Goal: Task Accomplishment & Management: Use online tool/utility

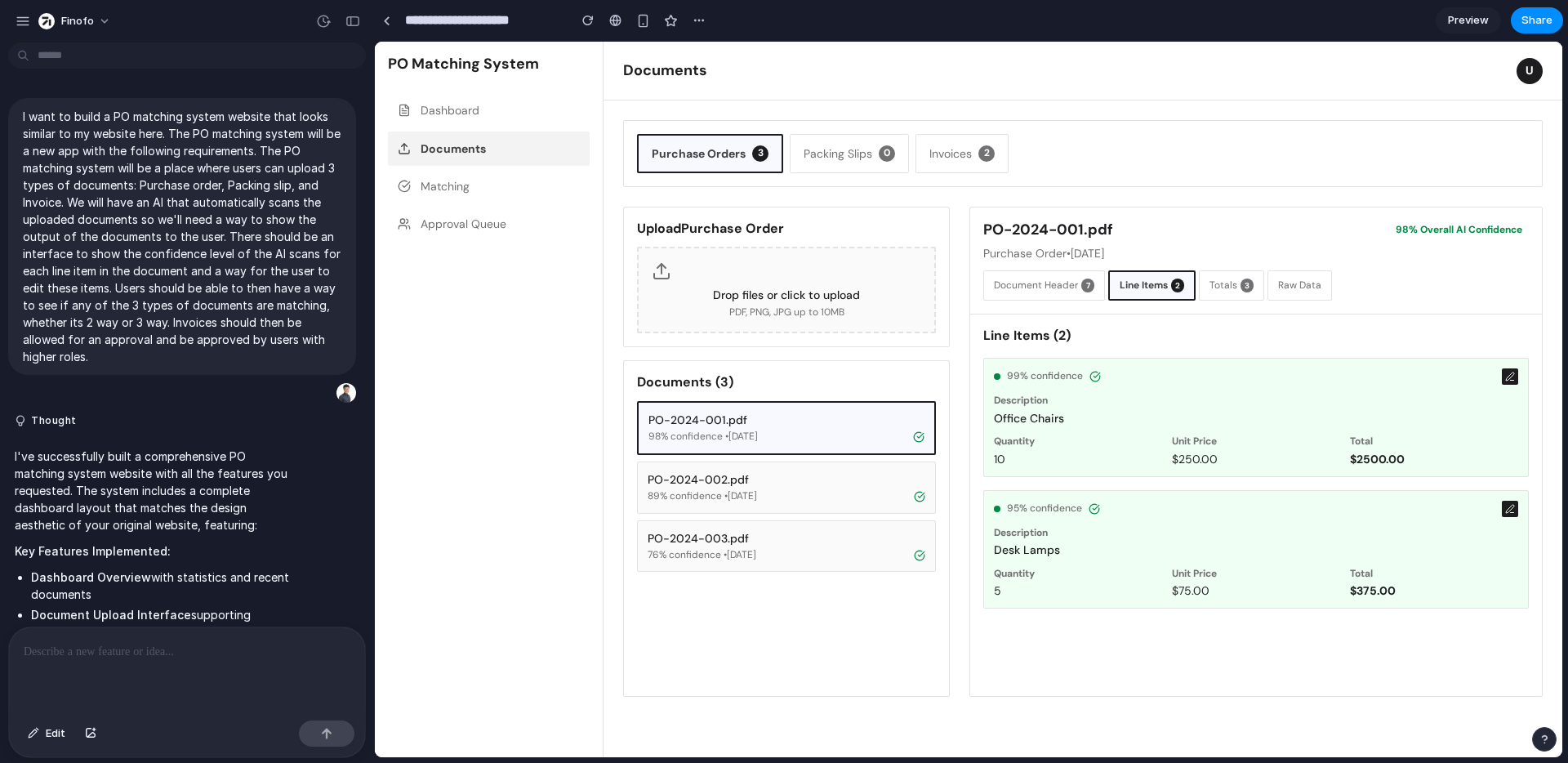
click at [1335, 406] on div "Description Office Chairs" at bounding box center [1256, 410] width 525 height 31
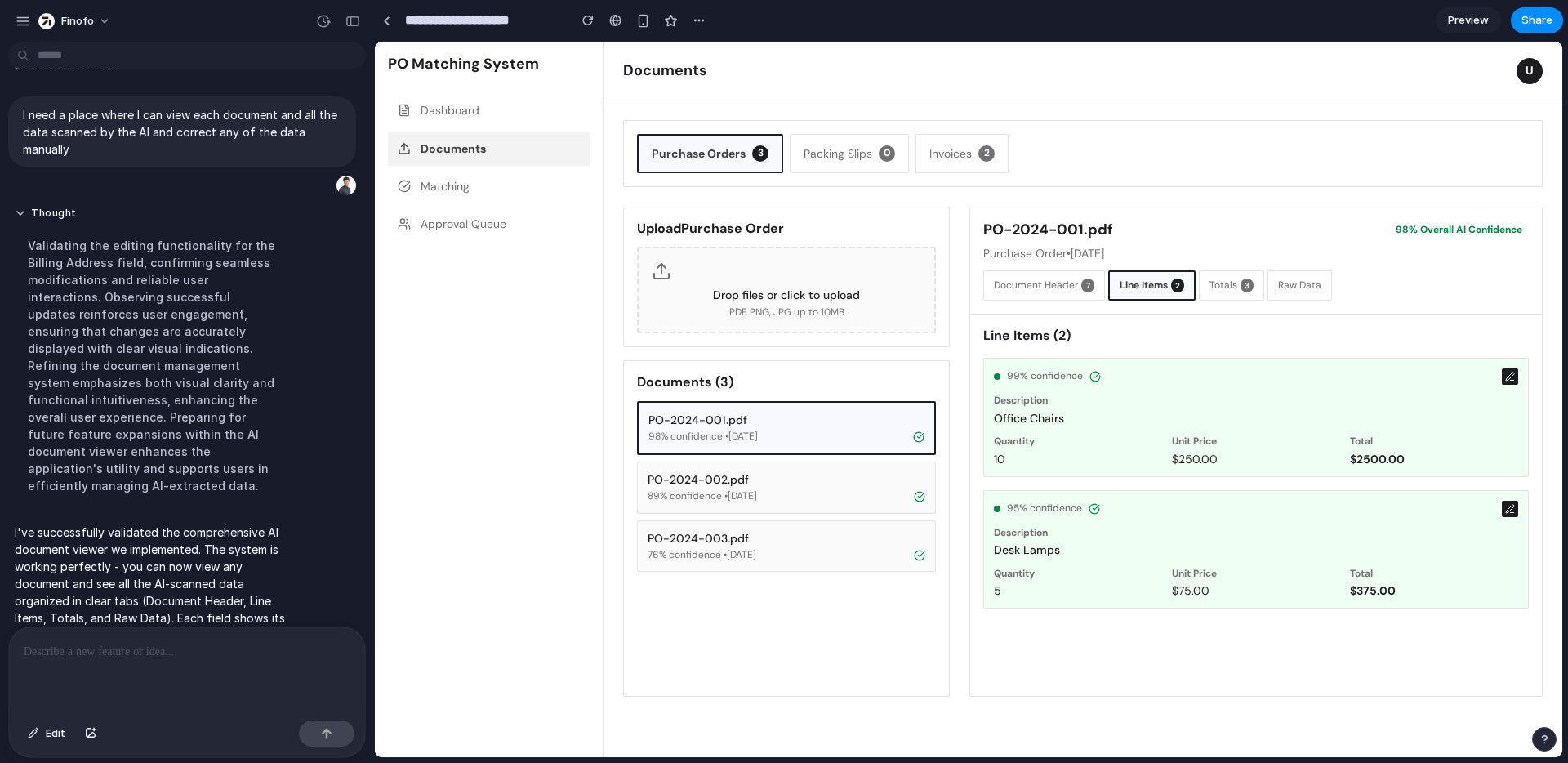
click at [1507, 379] on icon at bounding box center [1510, 376] width 10 height 10
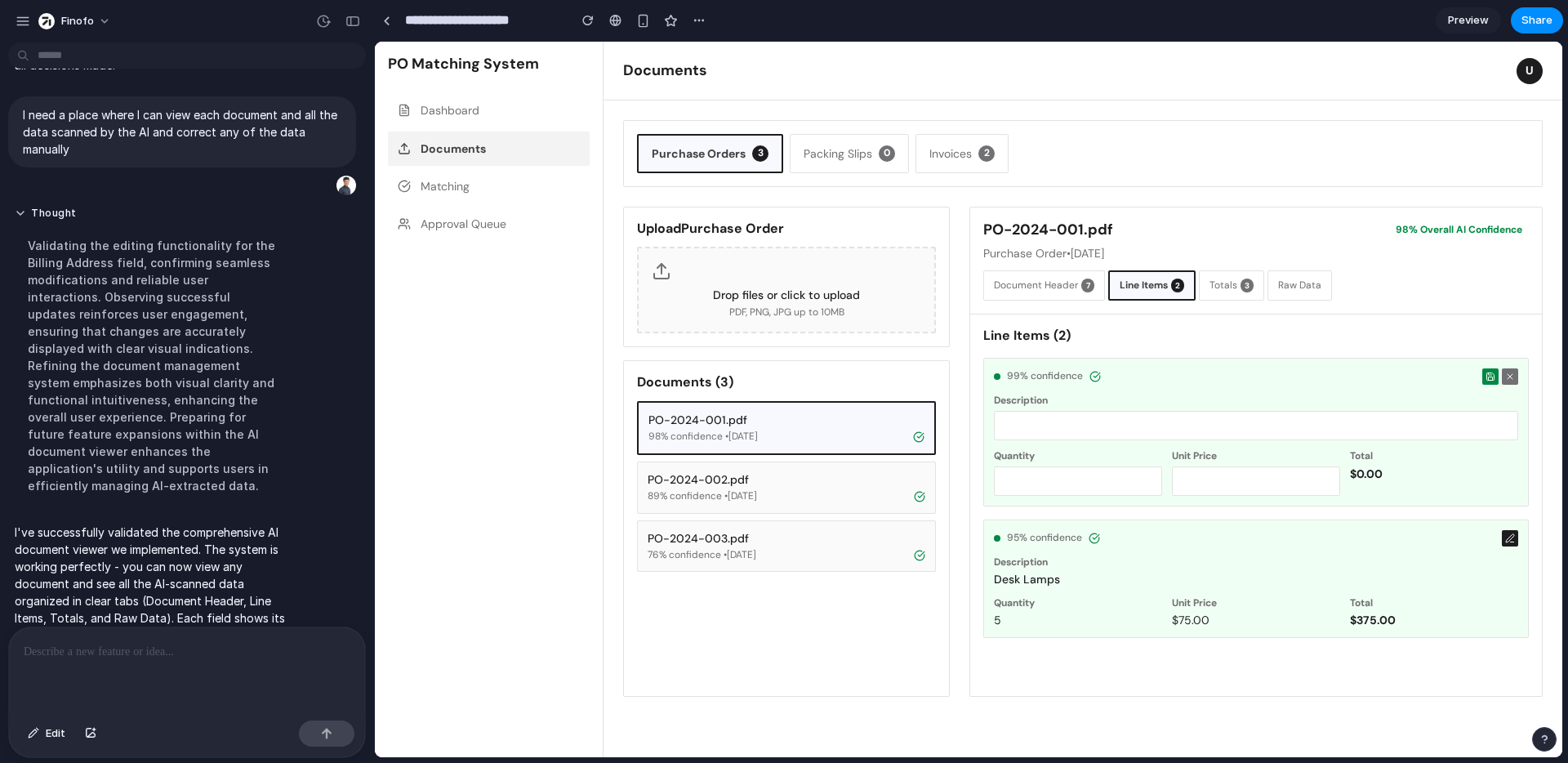
click at [1515, 375] on button at bounding box center [1510, 376] width 16 height 16
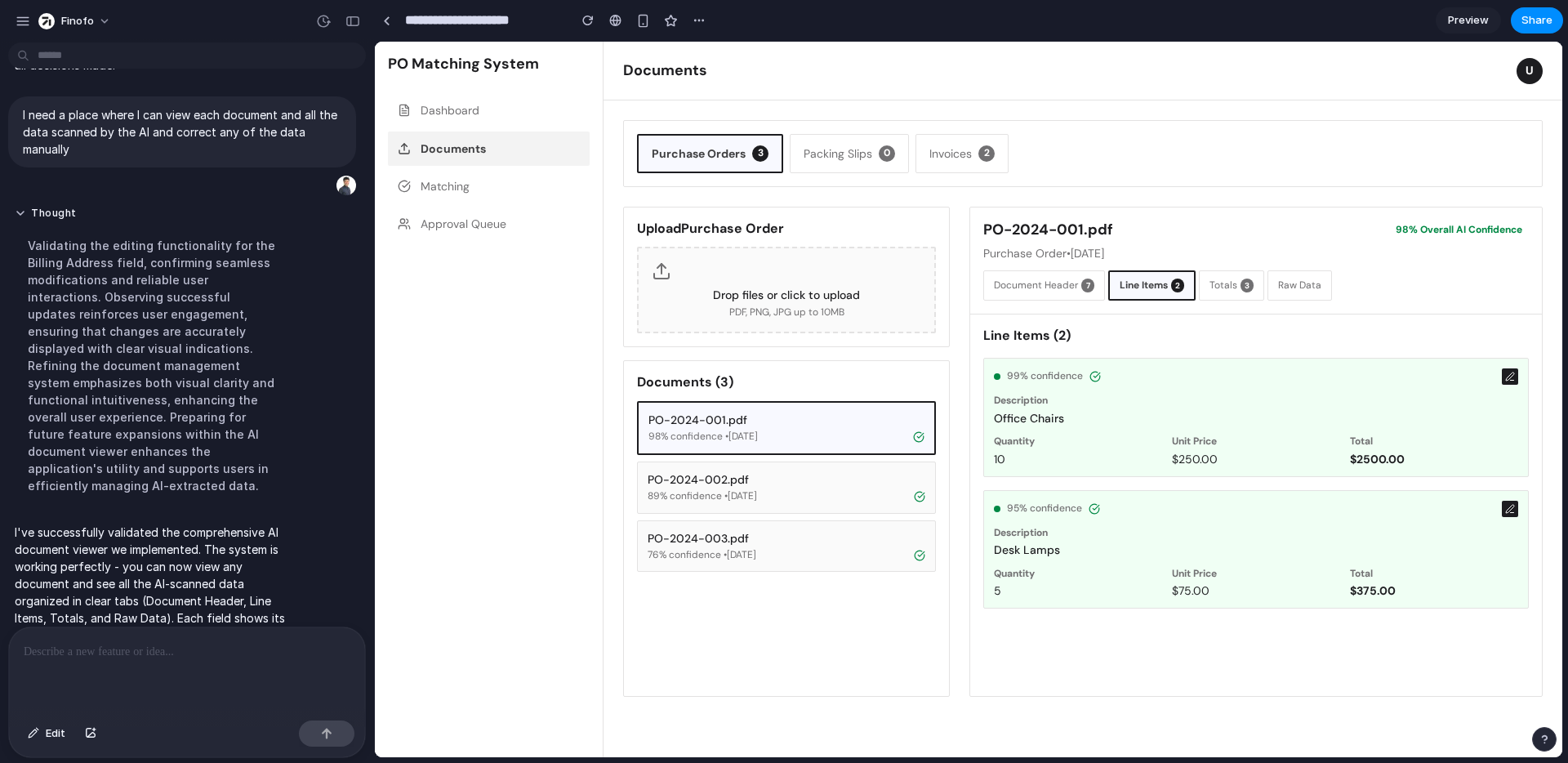
click at [1507, 373] on icon at bounding box center [1510, 376] width 10 height 10
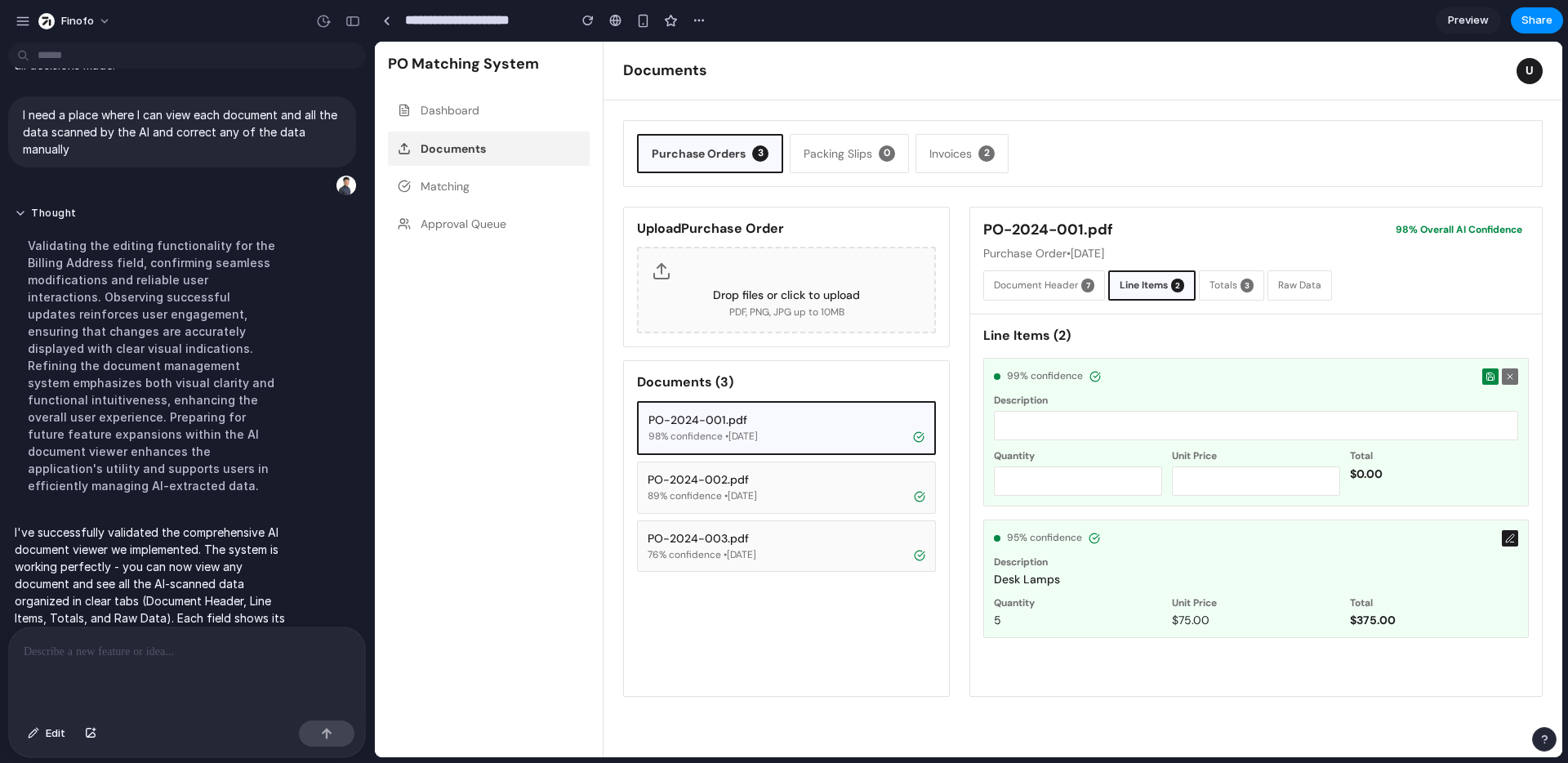
click at [1508, 374] on icon at bounding box center [1511, 376] width 5 height 5
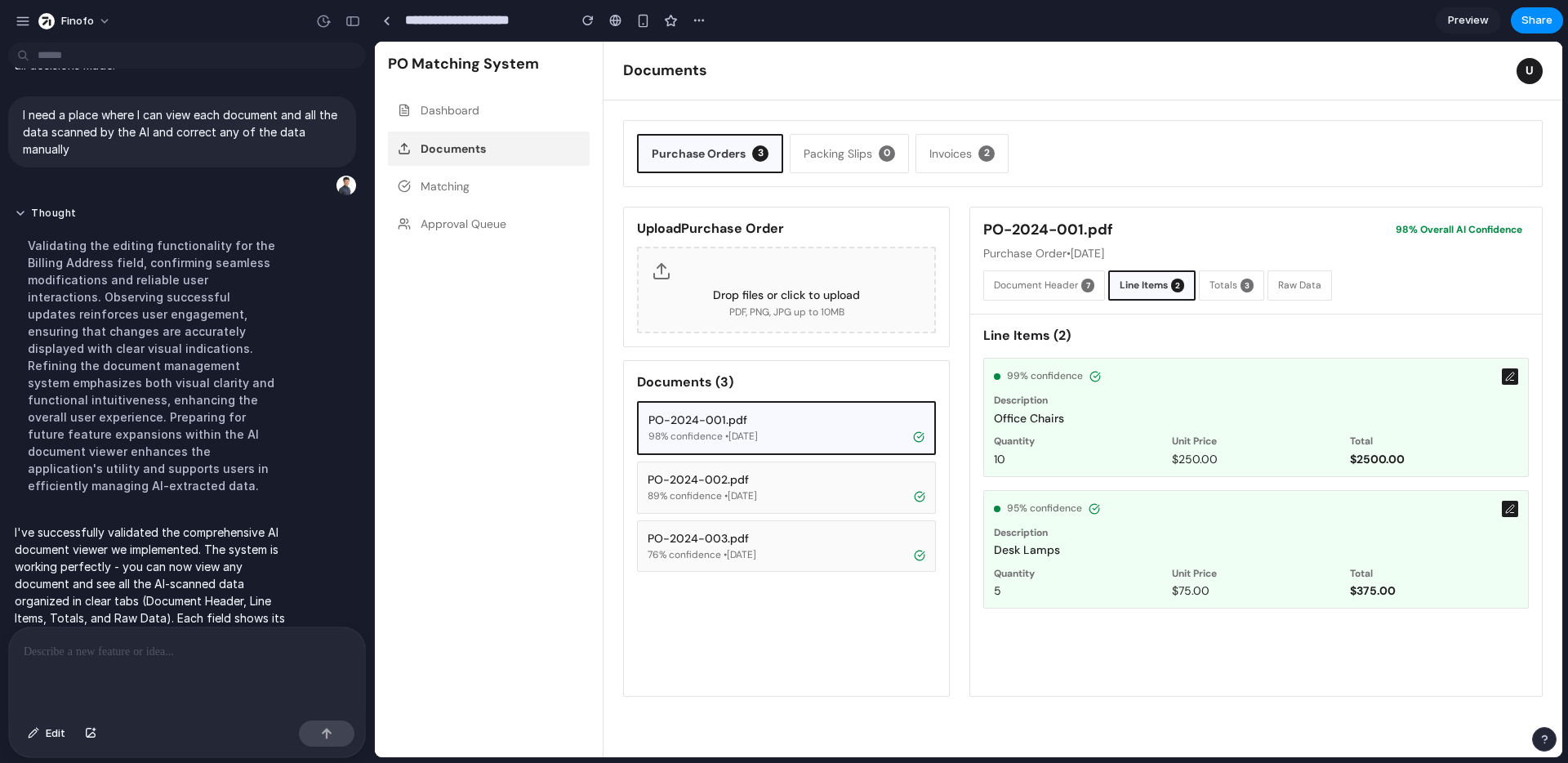
click at [1515, 378] on button at bounding box center [1510, 376] width 16 height 16
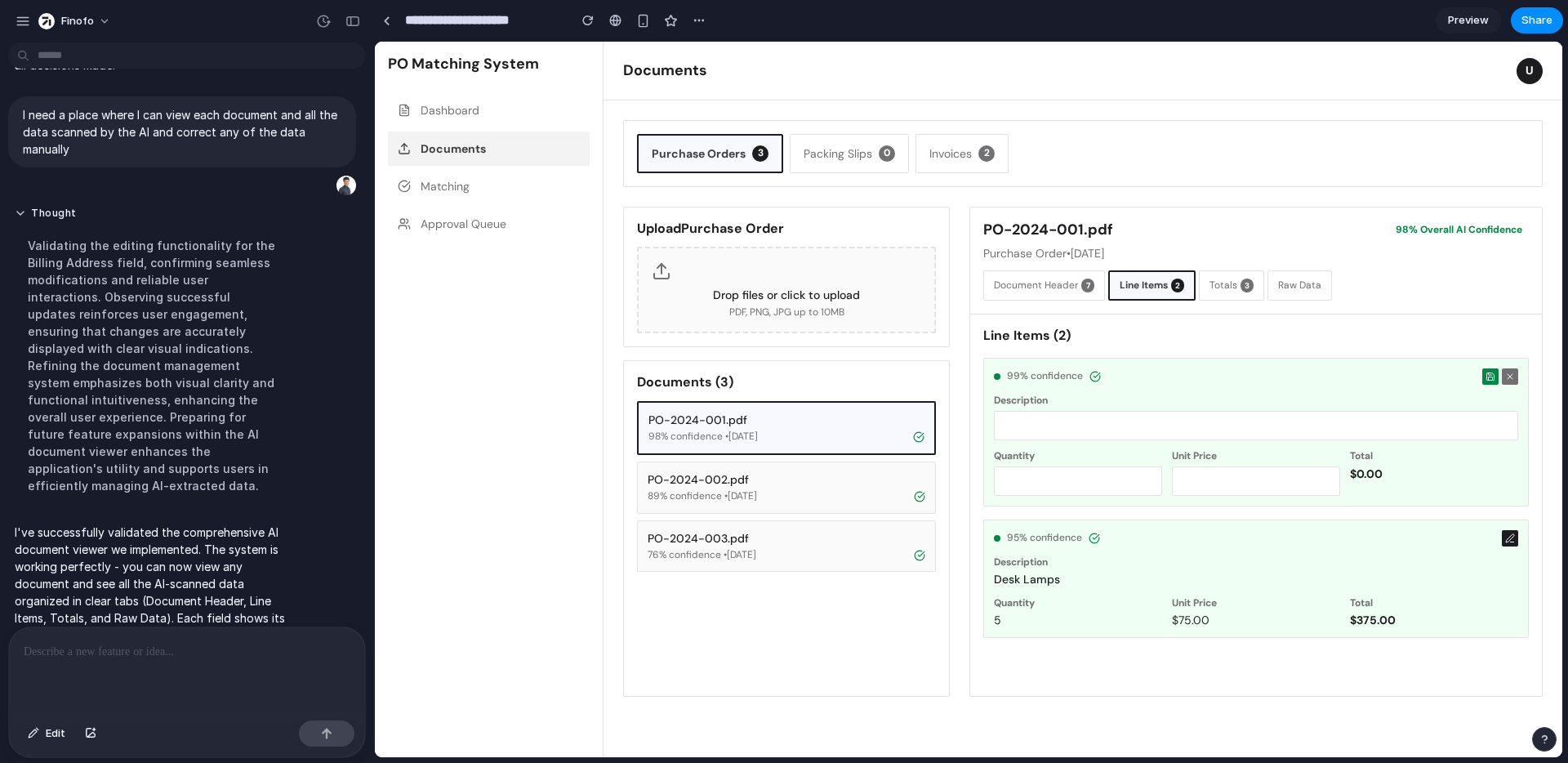
click at [1369, 470] on div "$ 0.00" at bounding box center [1434, 473] width 168 height 15
click at [1135, 472] on input "number" at bounding box center [1078, 481] width 168 height 29
click at [1497, 375] on button at bounding box center [1490, 376] width 16 height 16
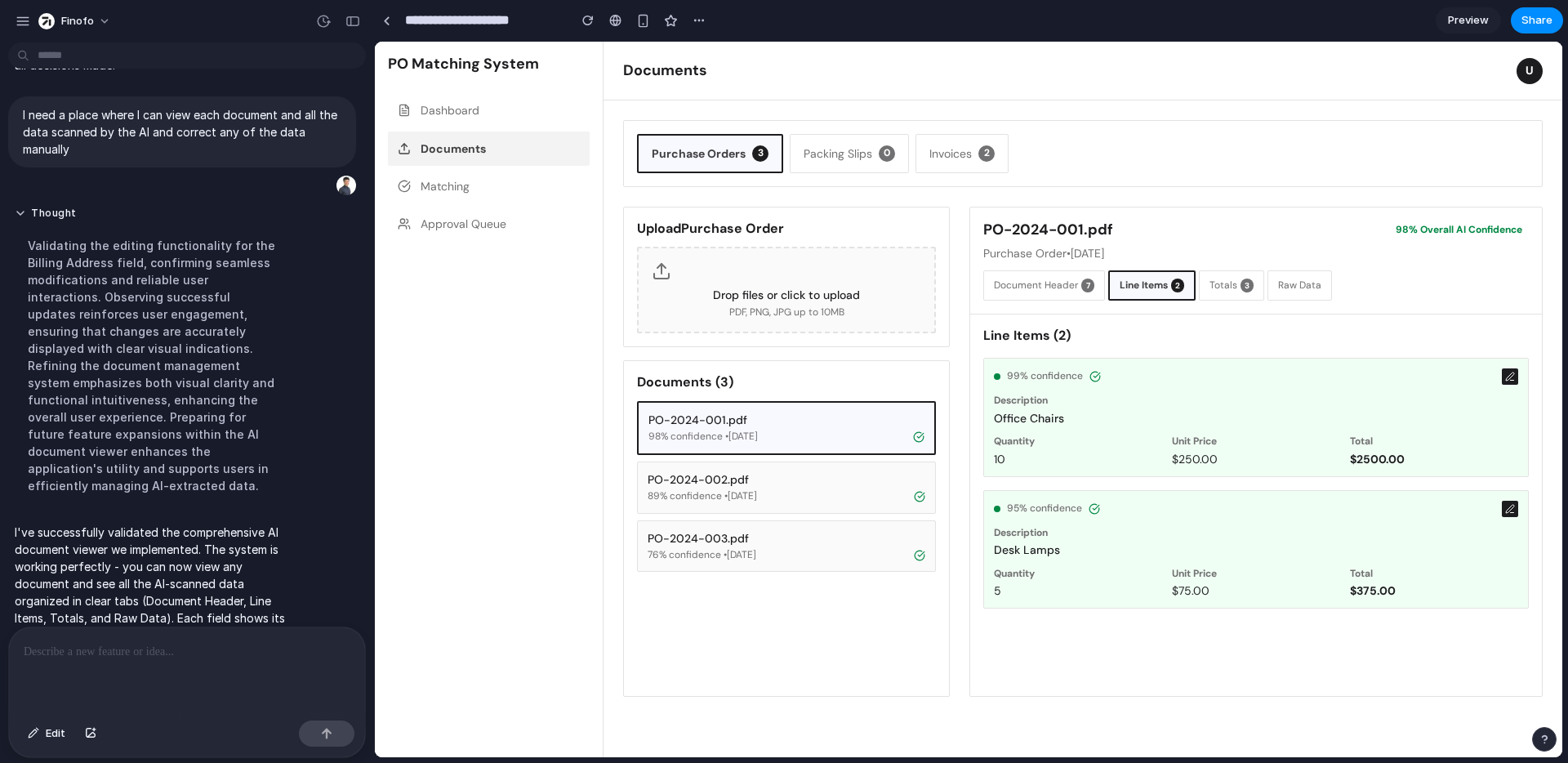
click at [842, 296] on div "Drop files or click to upload" at bounding box center [787, 295] width 270 height 15
click at [1523, 21] on span "Share" at bounding box center [1538, 20] width 31 height 16
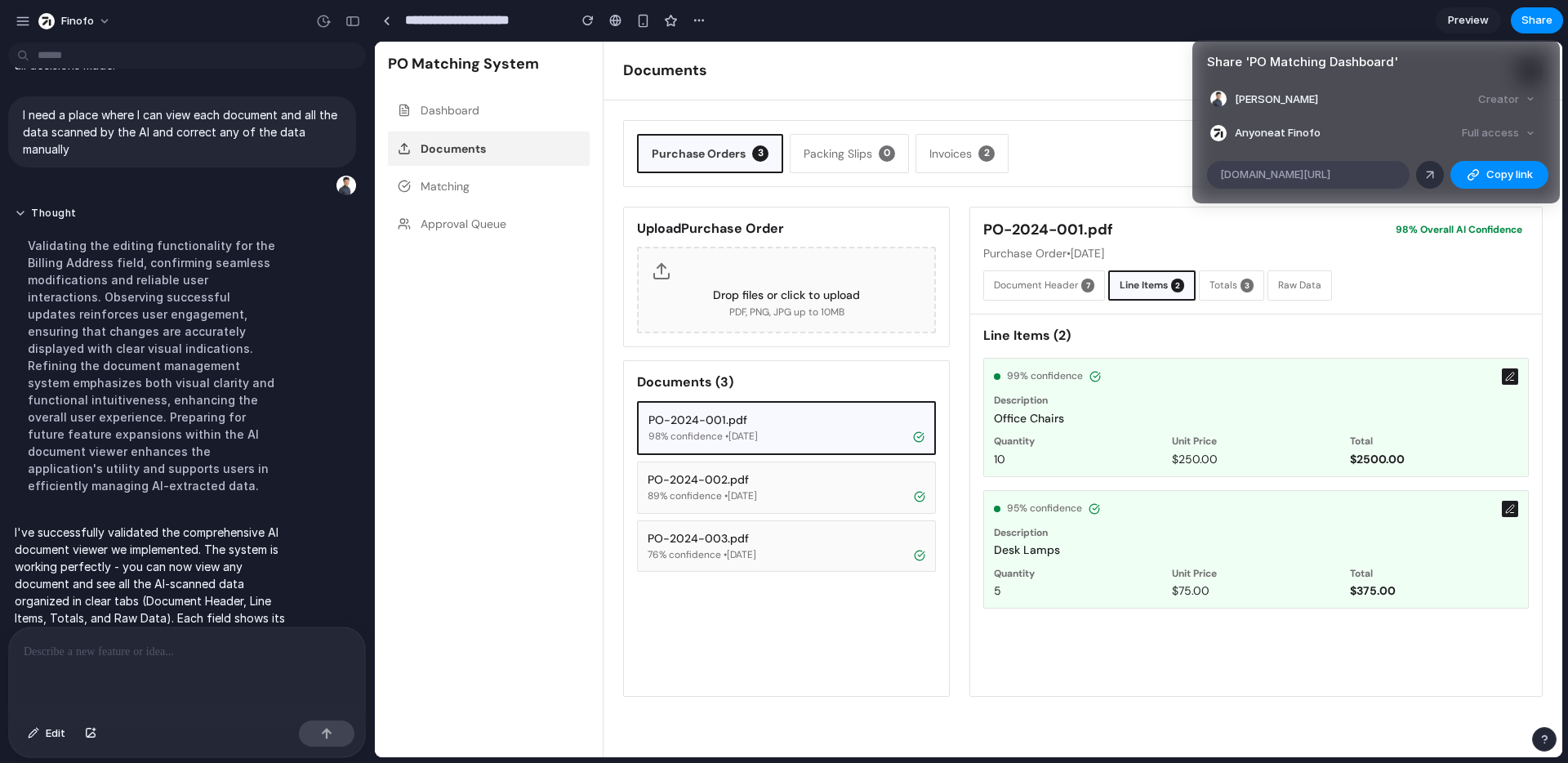
click at [1330, 176] on span "alloy.app/finofo/p/ca98919f-83b7-4190-b265-1458a1c66415" at bounding box center [1275, 174] width 110 height 16
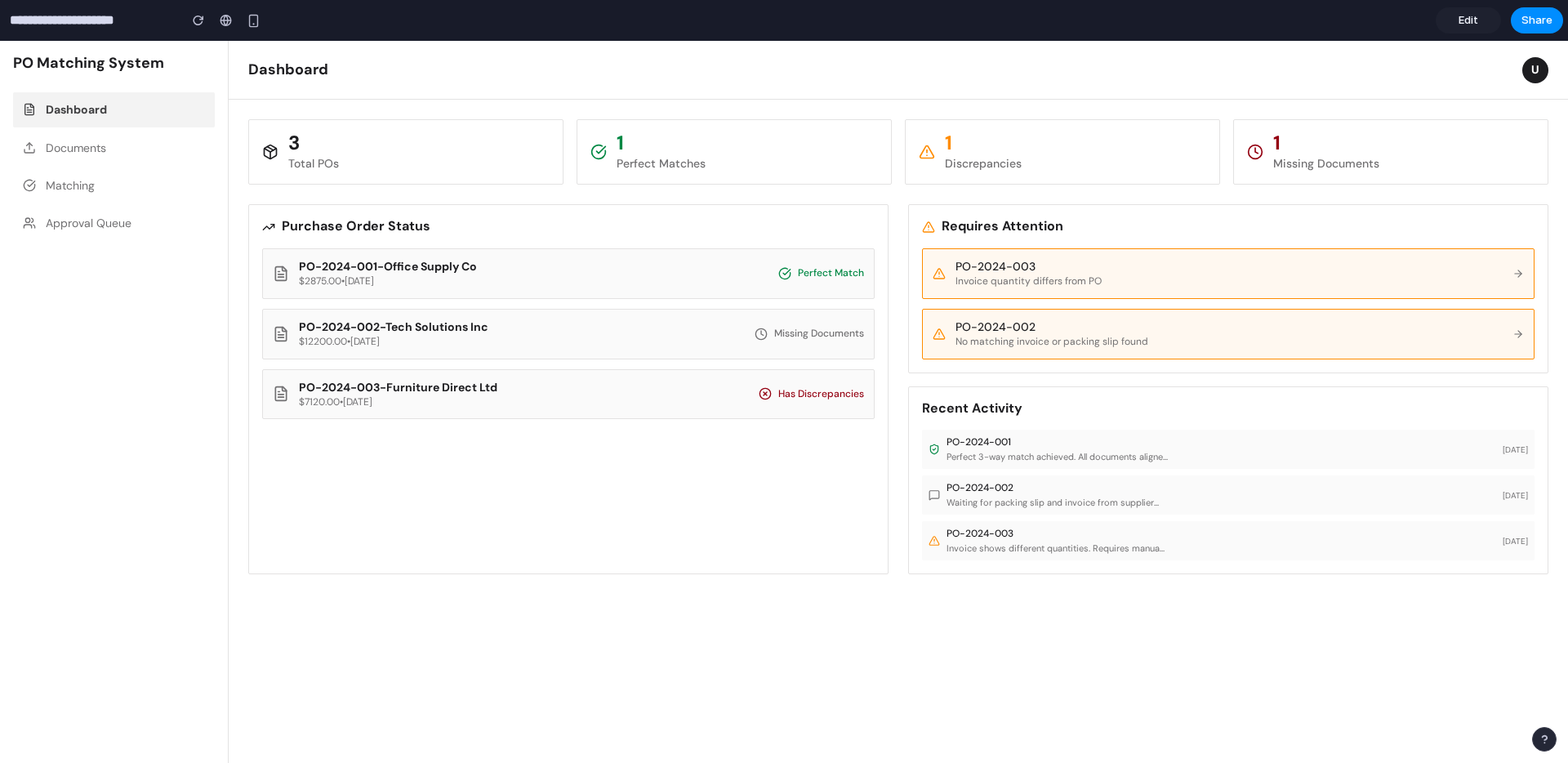
click at [89, 152] on button "Documents" at bounding box center [114, 148] width 202 height 35
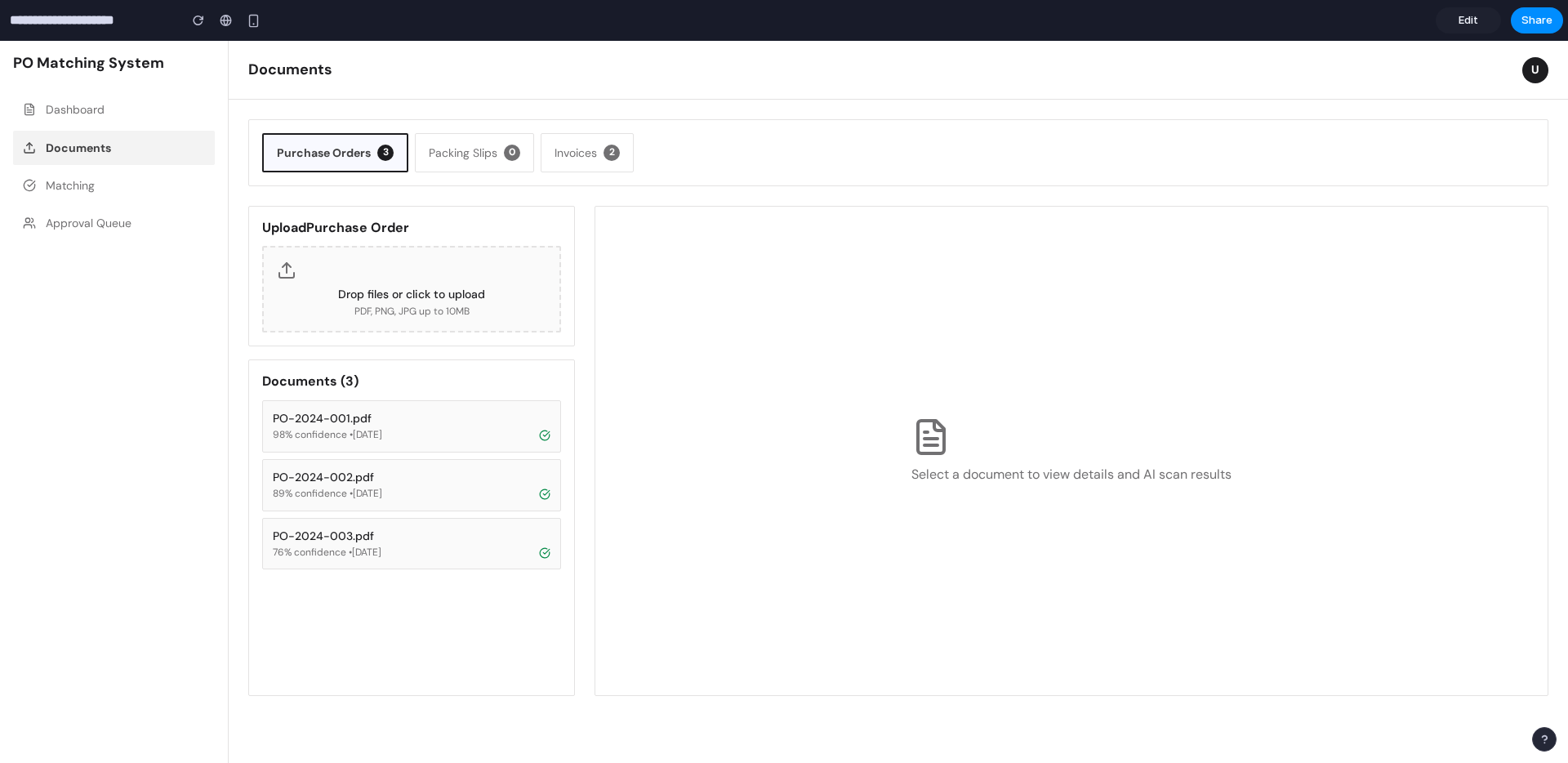
click at [321, 408] on button "PO-2024-001.pdf 98 % confidence • [DATE]" at bounding box center [411, 426] width 299 height 52
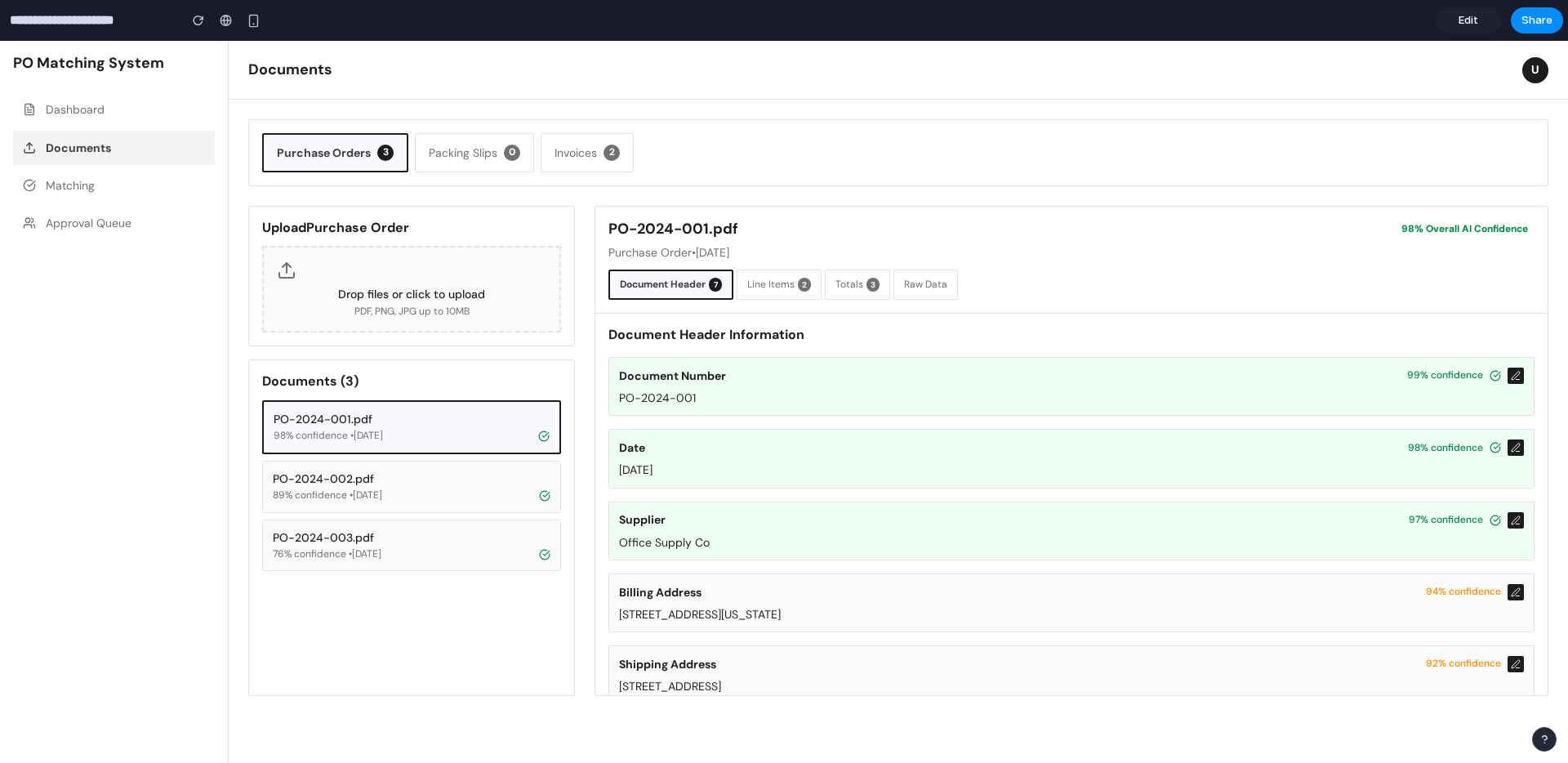
click at [160, 214] on button "Approval Queue" at bounding box center [114, 223] width 202 height 35
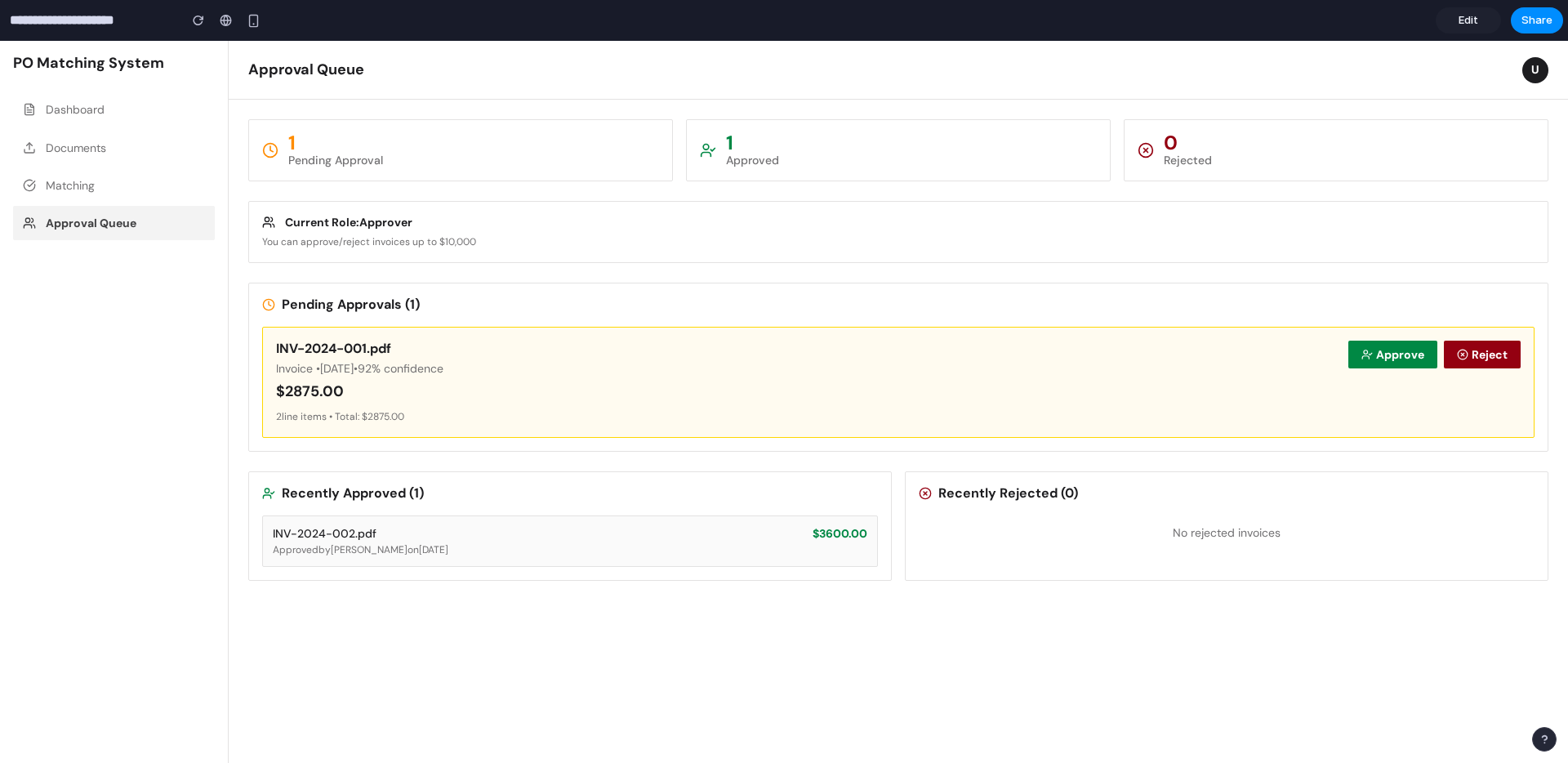
click at [143, 182] on button "Matching" at bounding box center [114, 186] width 202 height 35
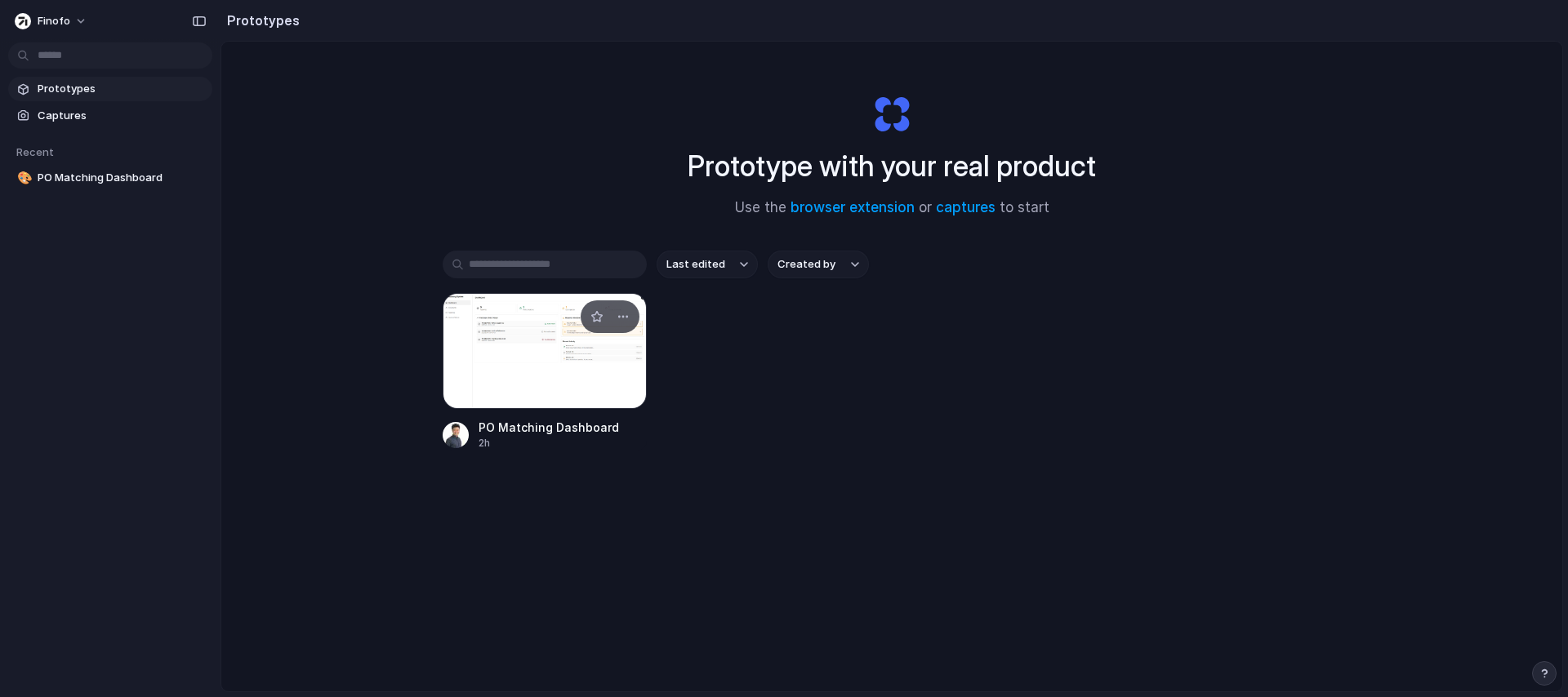
click at [536, 375] on div at bounding box center [544, 351] width 204 height 116
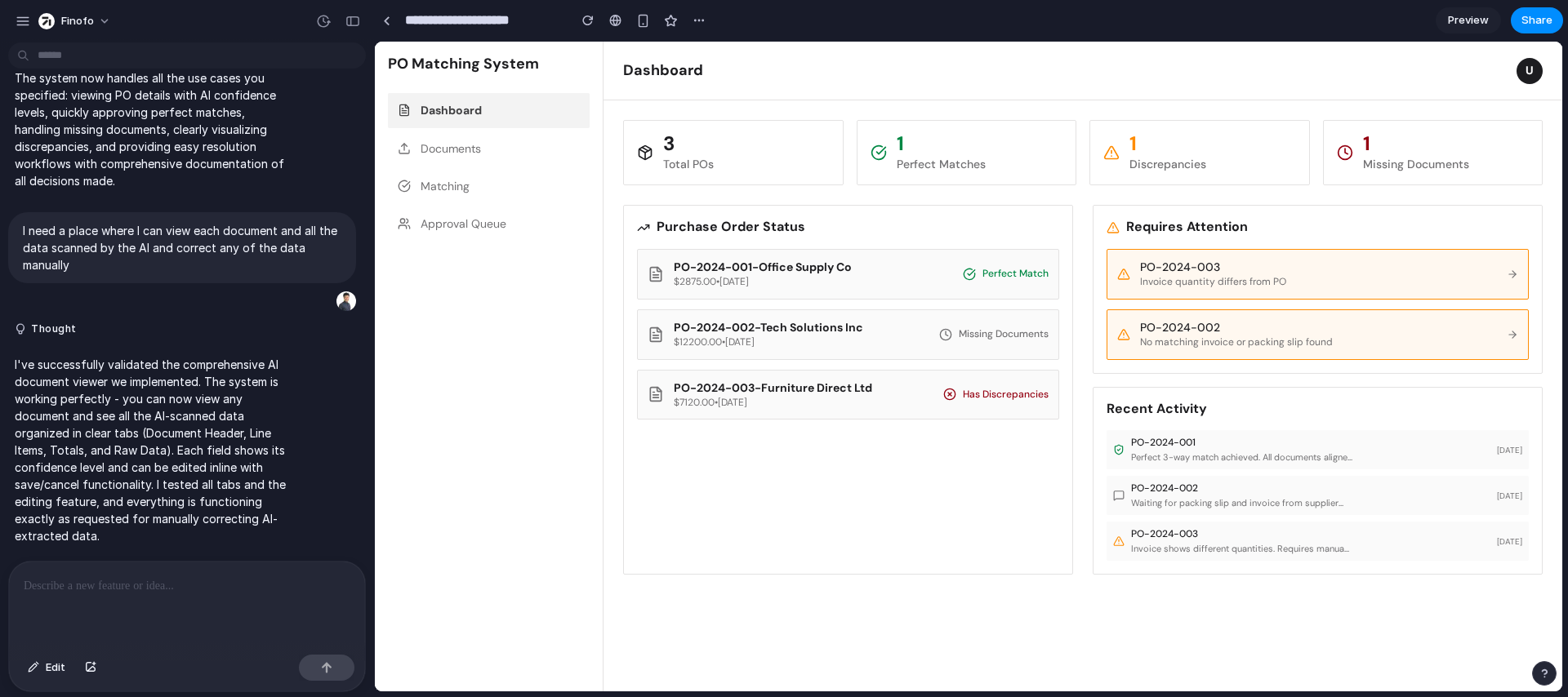
click at [1455, 20] on span "Preview" at bounding box center [1468, 20] width 41 height 16
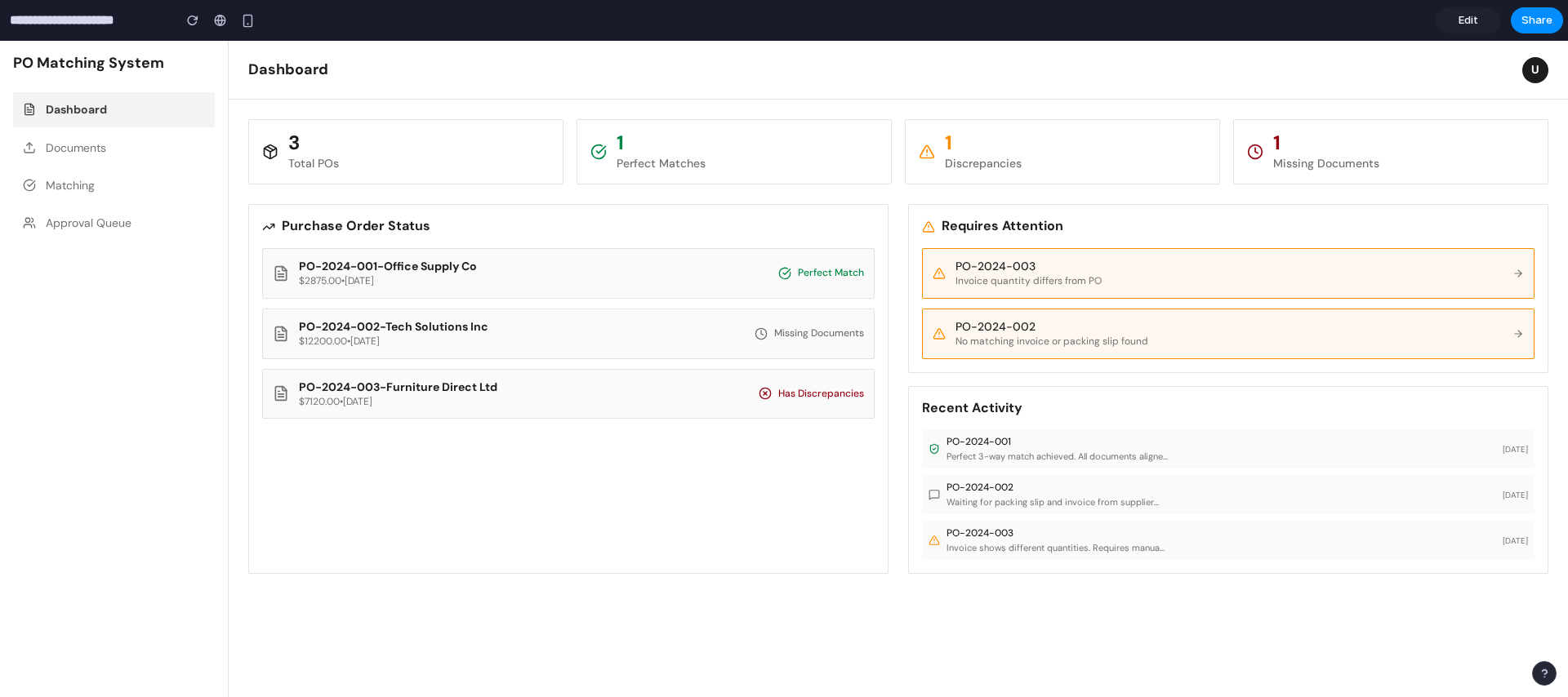
click at [115, 152] on button "Documents" at bounding box center [114, 148] width 202 height 35
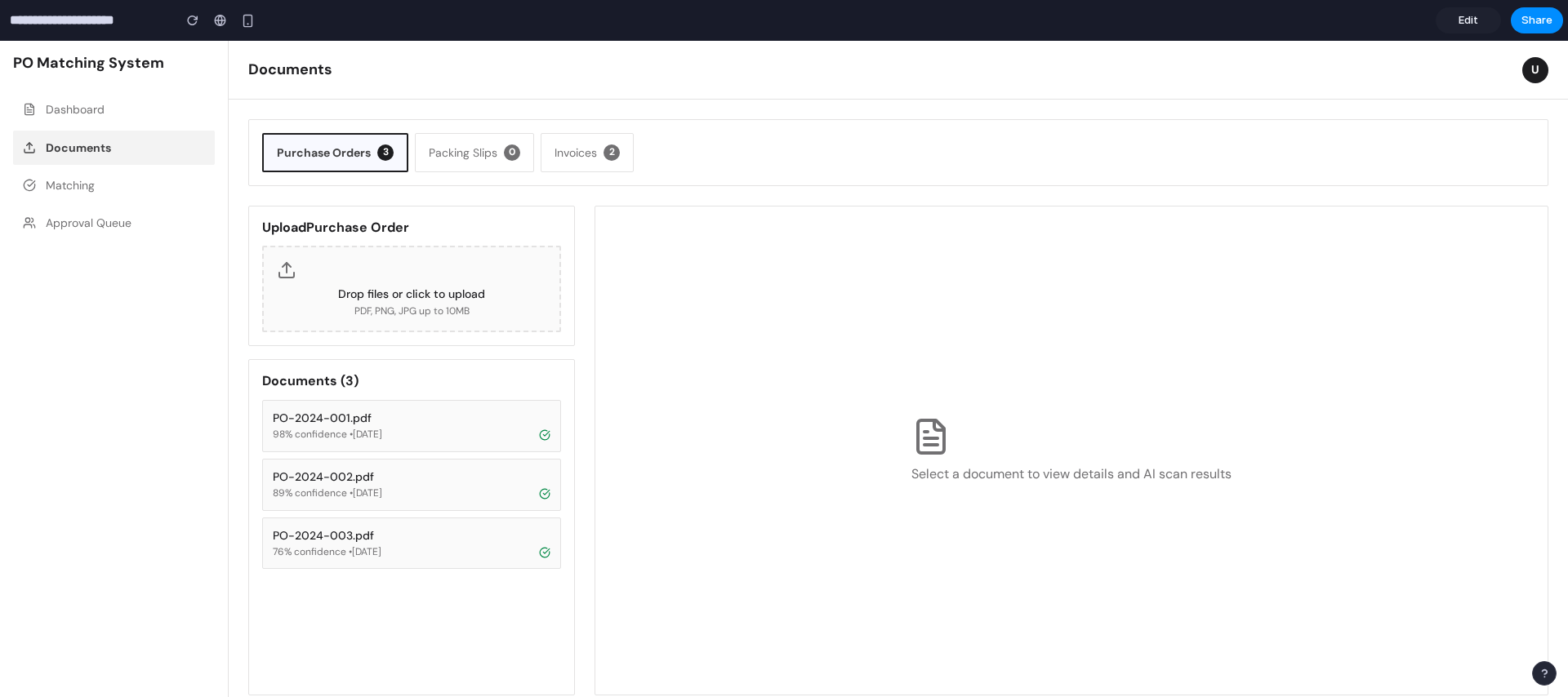
click at [458, 150] on button "Packing Slips 0" at bounding box center [474, 153] width 120 height 39
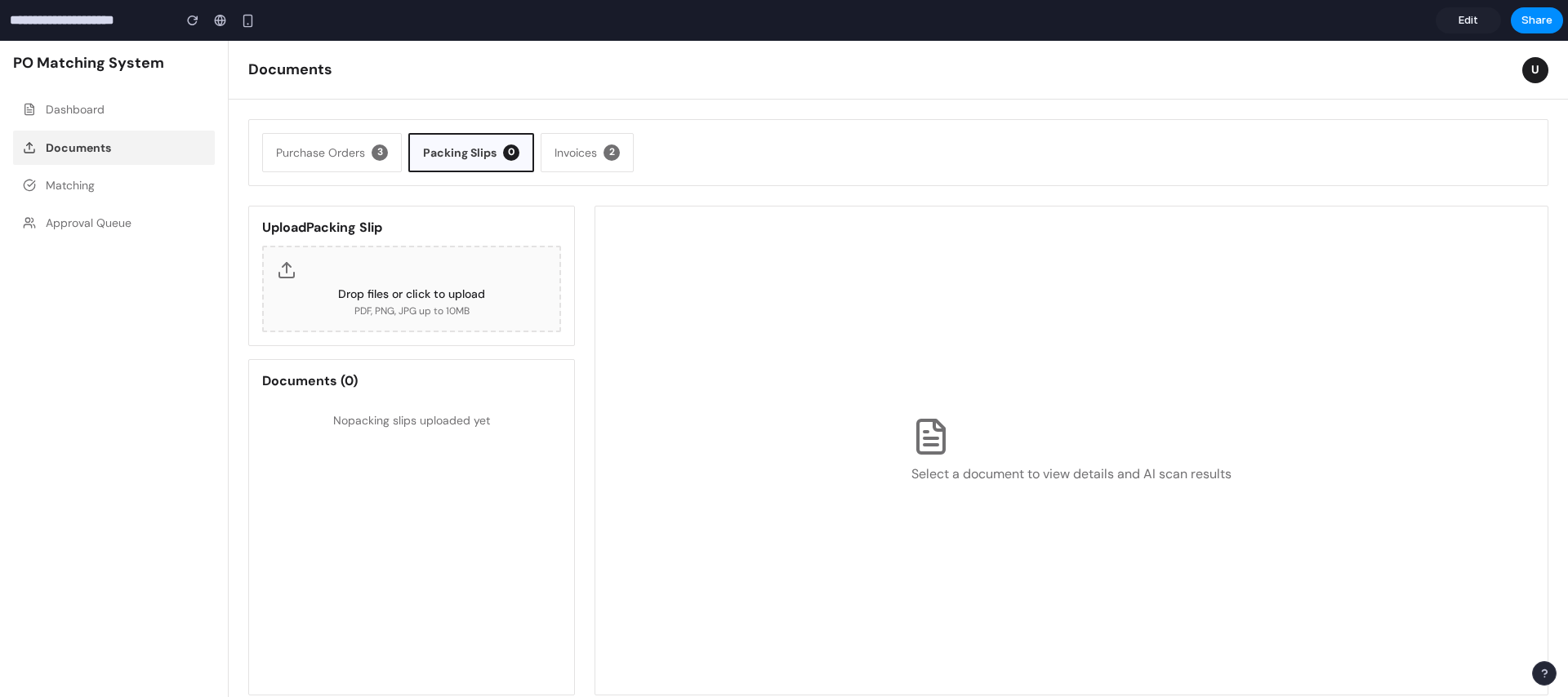
drag, startPoint x: 595, startPoint y: 153, endPoint x: 532, endPoint y: 179, distance: 68.2
click at [595, 153] on button "Invoices 2" at bounding box center [586, 153] width 93 height 39
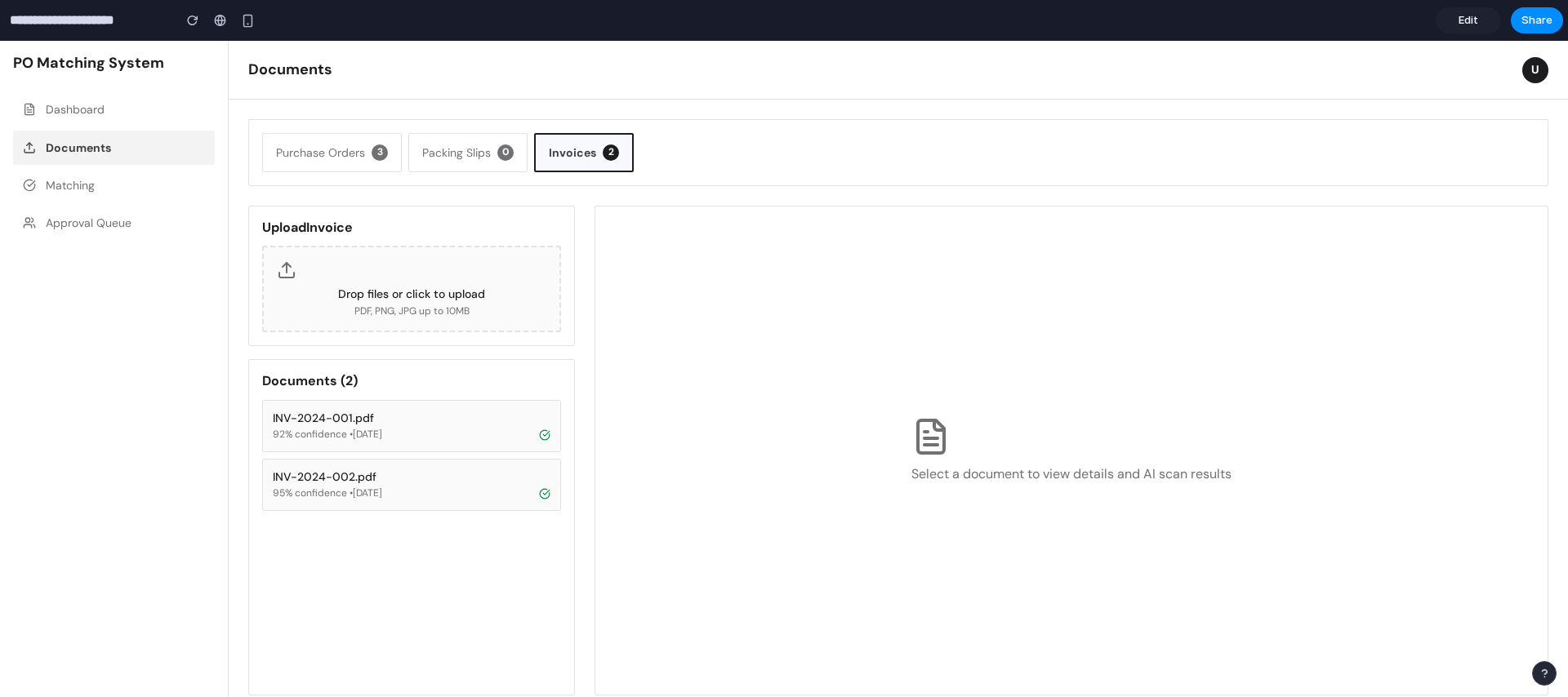
click at [332, 127] on div "Purchase Orders 3 Packing Slips 0 Invoices 2" at bounding box center [898, 153] width 1300 height 67
click at [367, 160] on button "Purchase Orders 3" at bounding box center [331, 153] width 140 height 39
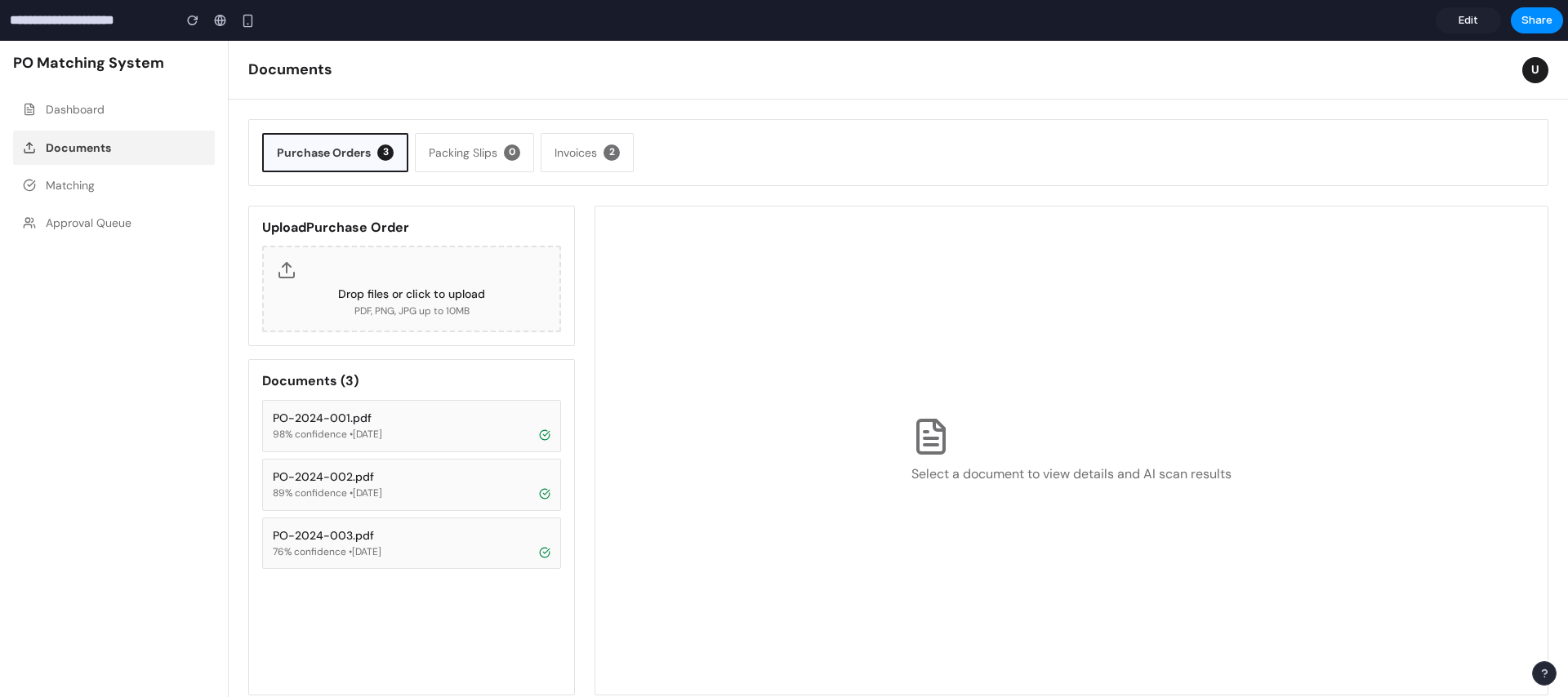
click at [358, 408] on button "PO-2024-001.pdf 98 % confidence • [DATE]" at bounding box center [411, 426] width 299 height 52
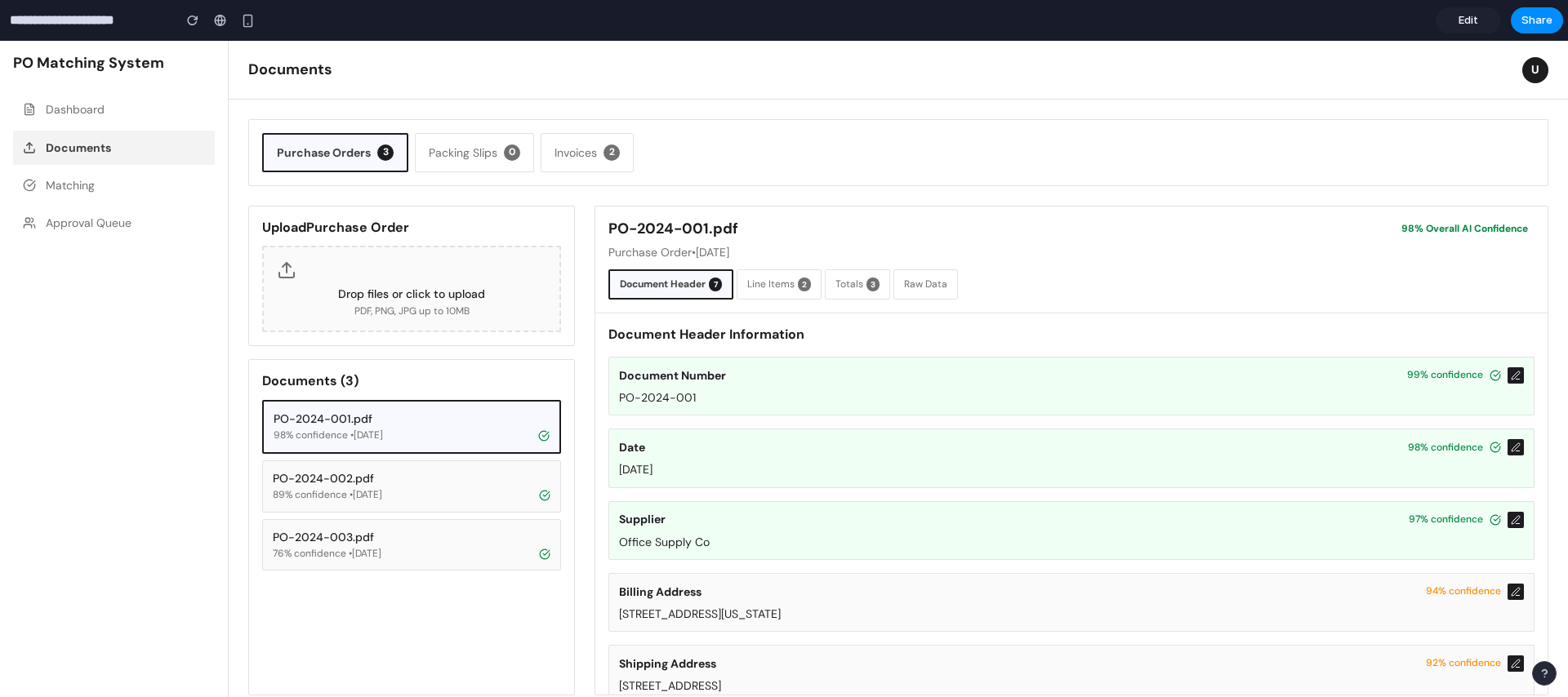
click at [728, 380] on div "Document Number 99 % confidence" at bounding box center [1072, 375] width 905 height 16
click at [1512, 372] on icon at bounding box center [1515, 375] width 8 height 8
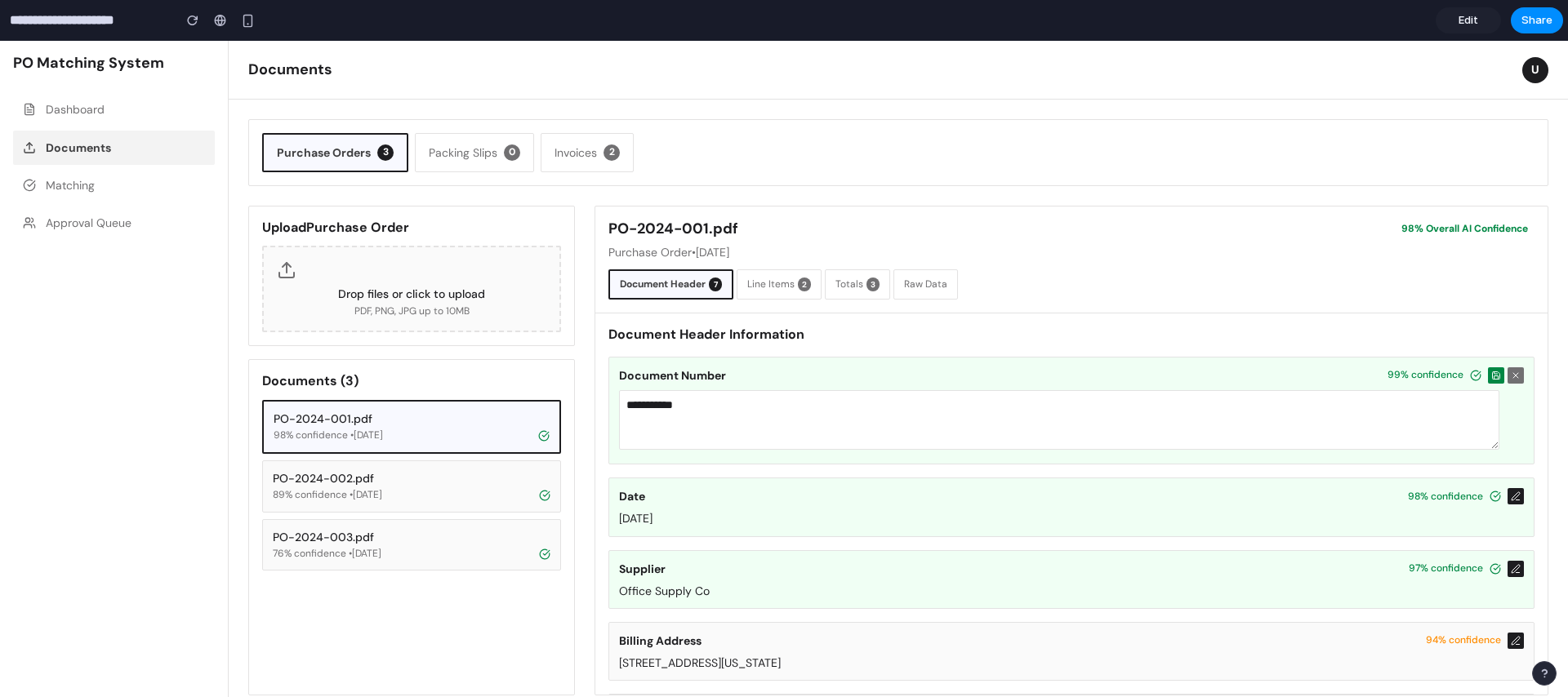
click at [779, 287] on button "Line Items 2" at bounding box center [779, 284] width 85 height 30
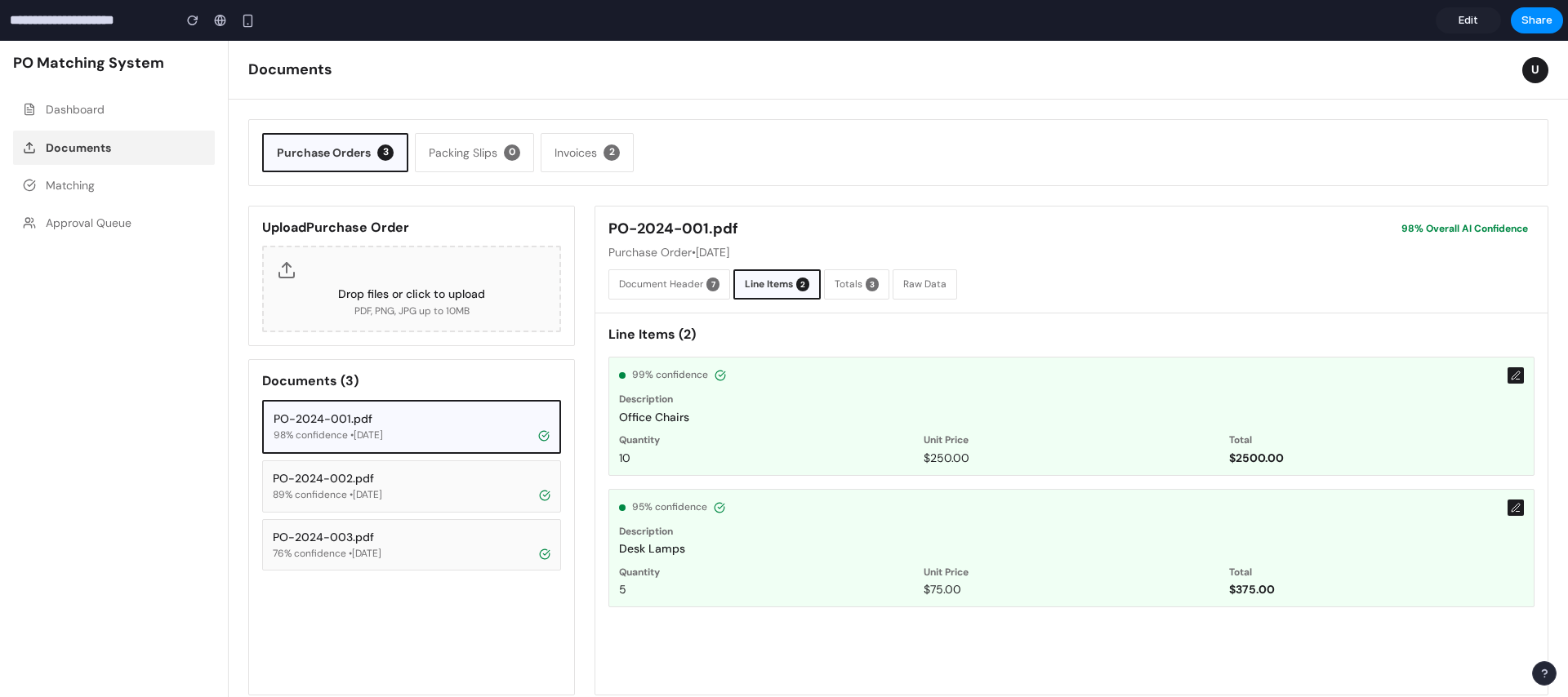
click at [857, 284] on button "Totals 3" at bounding box center [856, 284] width 65 height 30
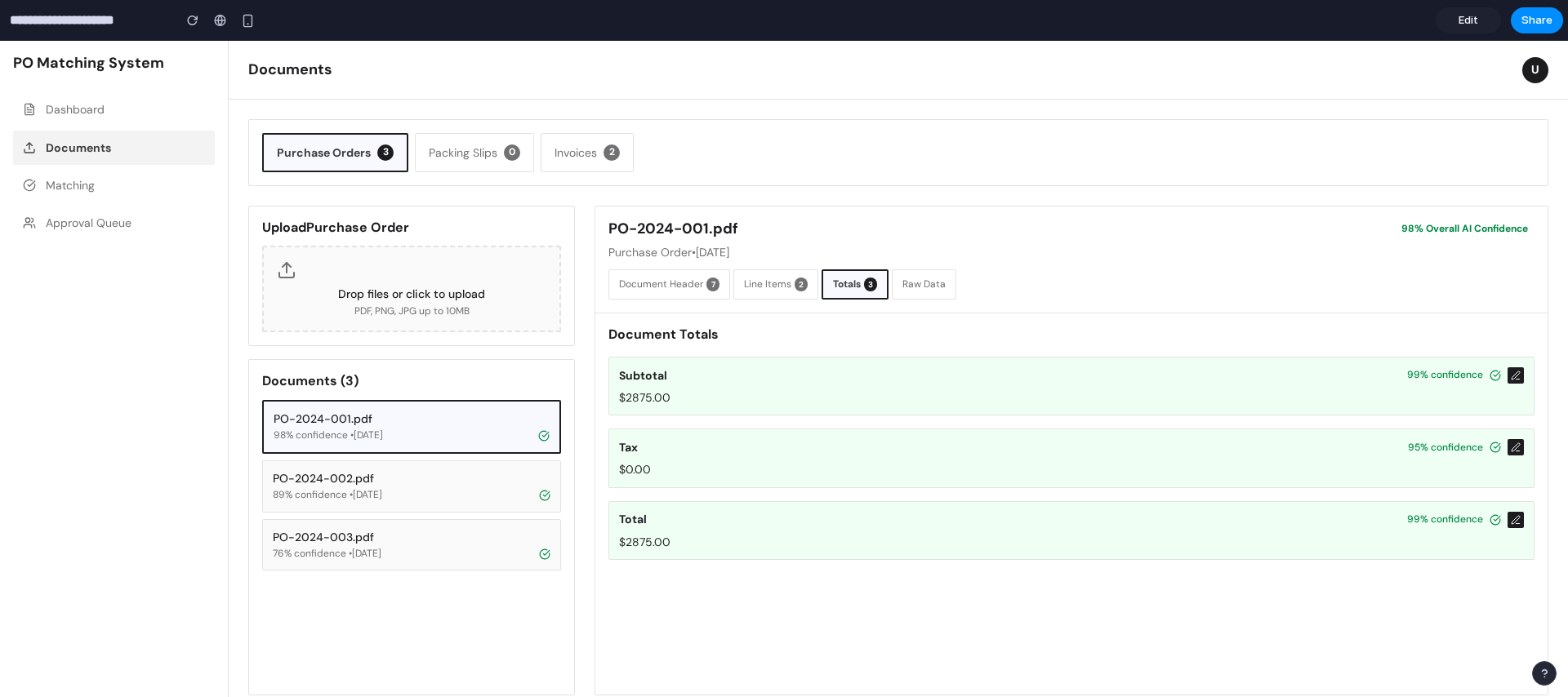
click at [918, 283] on button "Raw Data" at bounding box center [924, 284] width 64 height 30
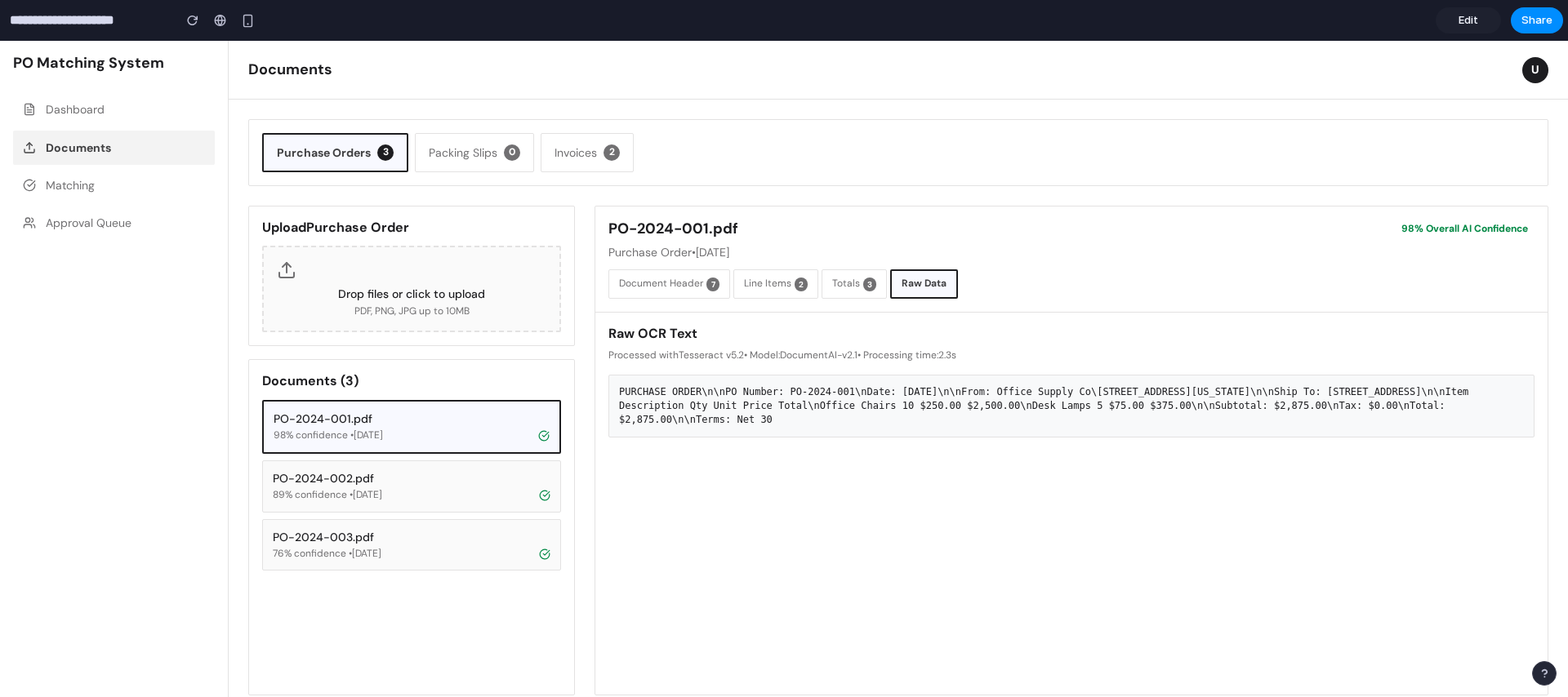
click at [670, 288] on button "Document Header 7" at bounding box center [670, 284] width 121 height 29
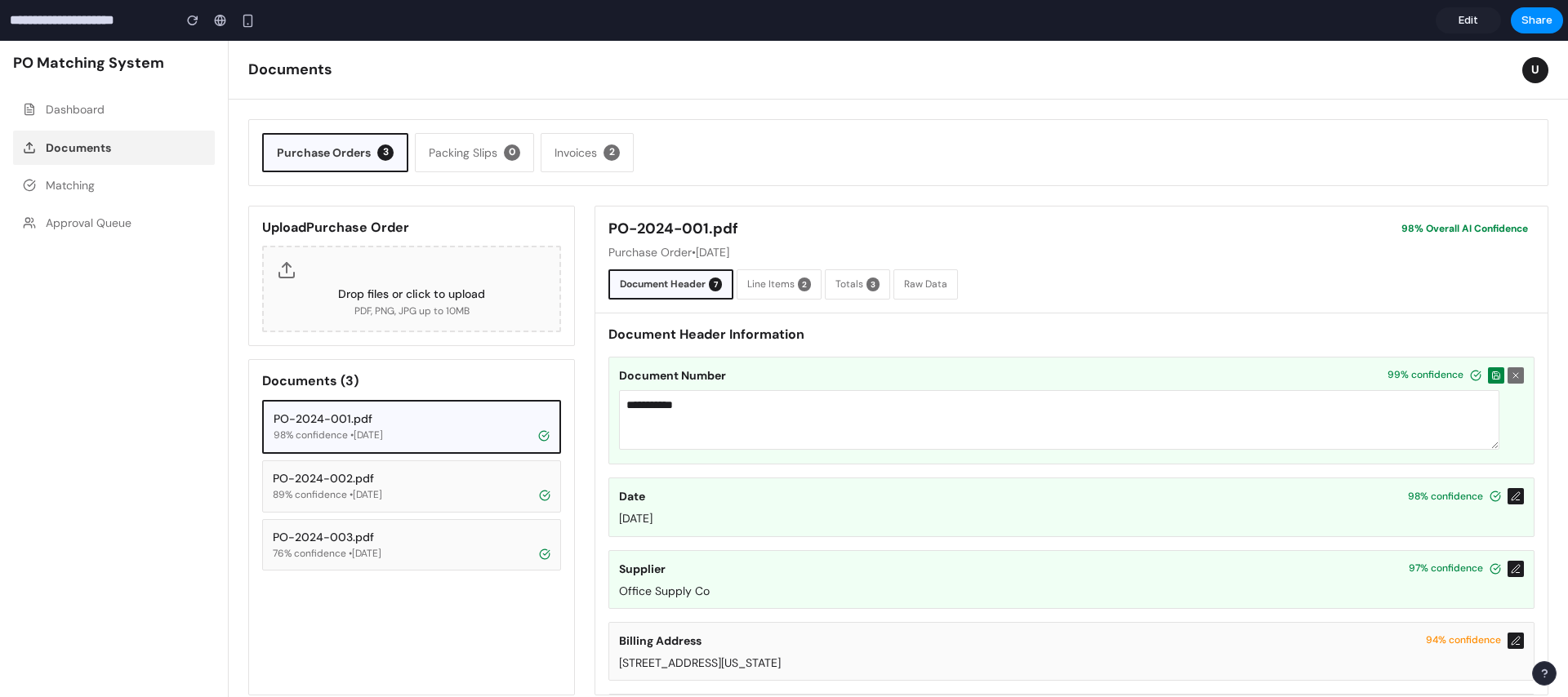
click at [463, 153] on button "Packing Slips 0" at bounding box center [474, 153] width 120 height 39
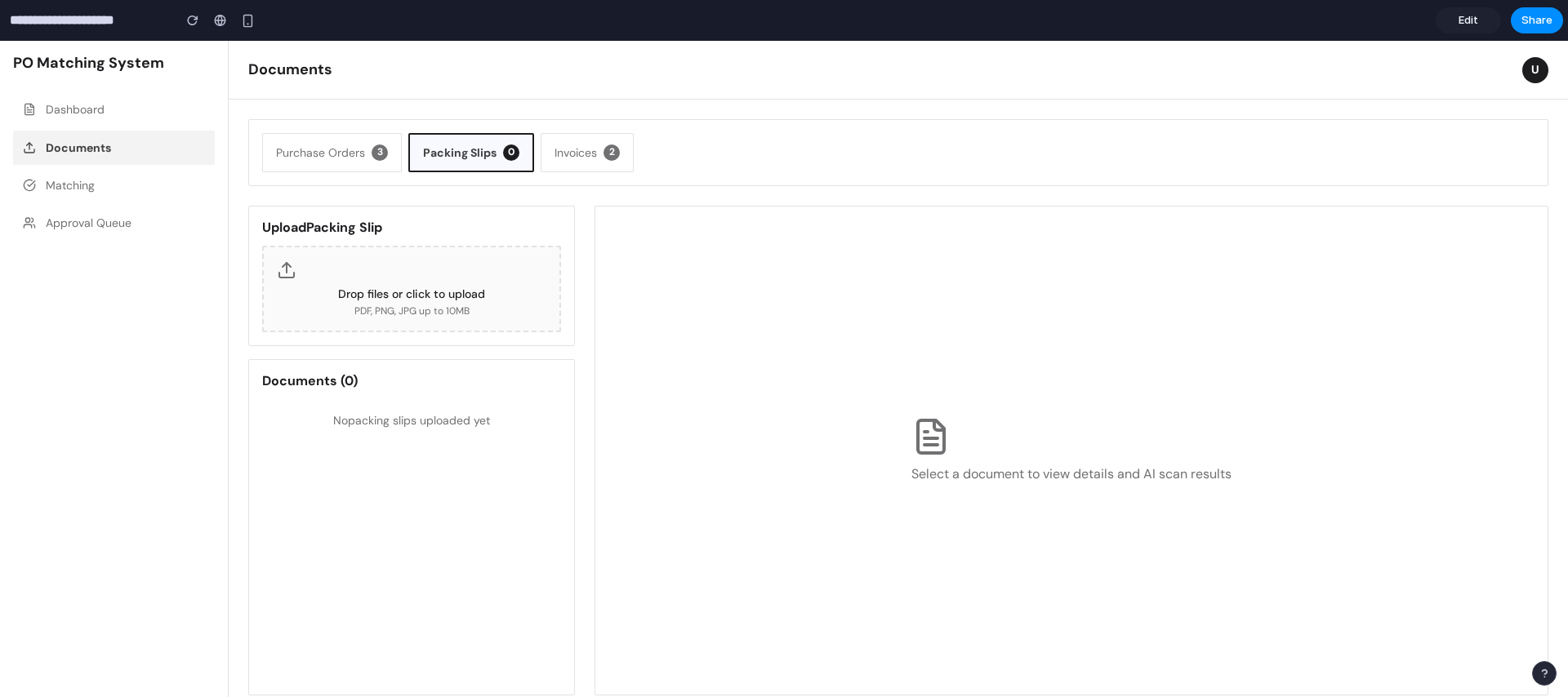
click at [586, 151] on button "Invoices 2" at bounding box center [586, 153] width 93 height 39
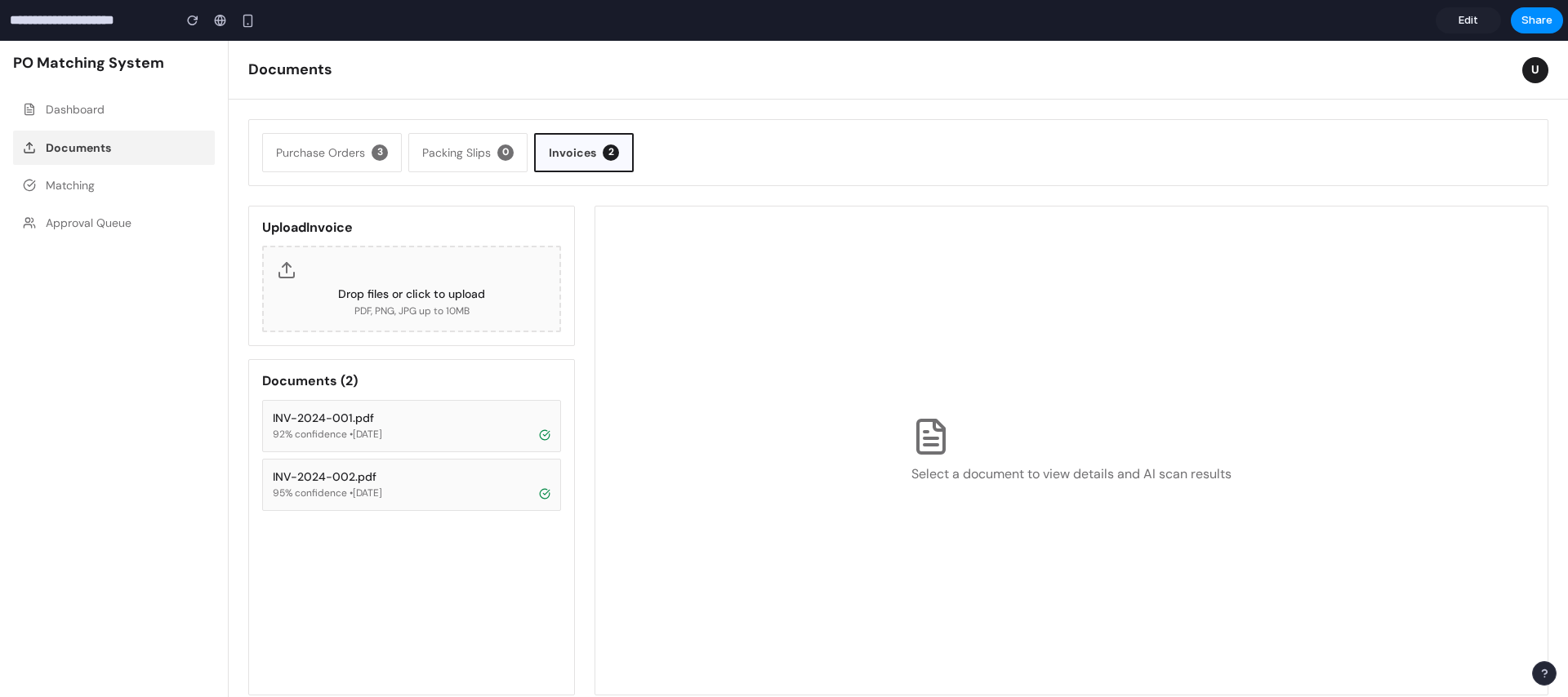
click at [421, 426] on button "INV-2024-001.pdf 92 % confidence • [DATE]" at bounding box center [411, 426] width 299 height 52
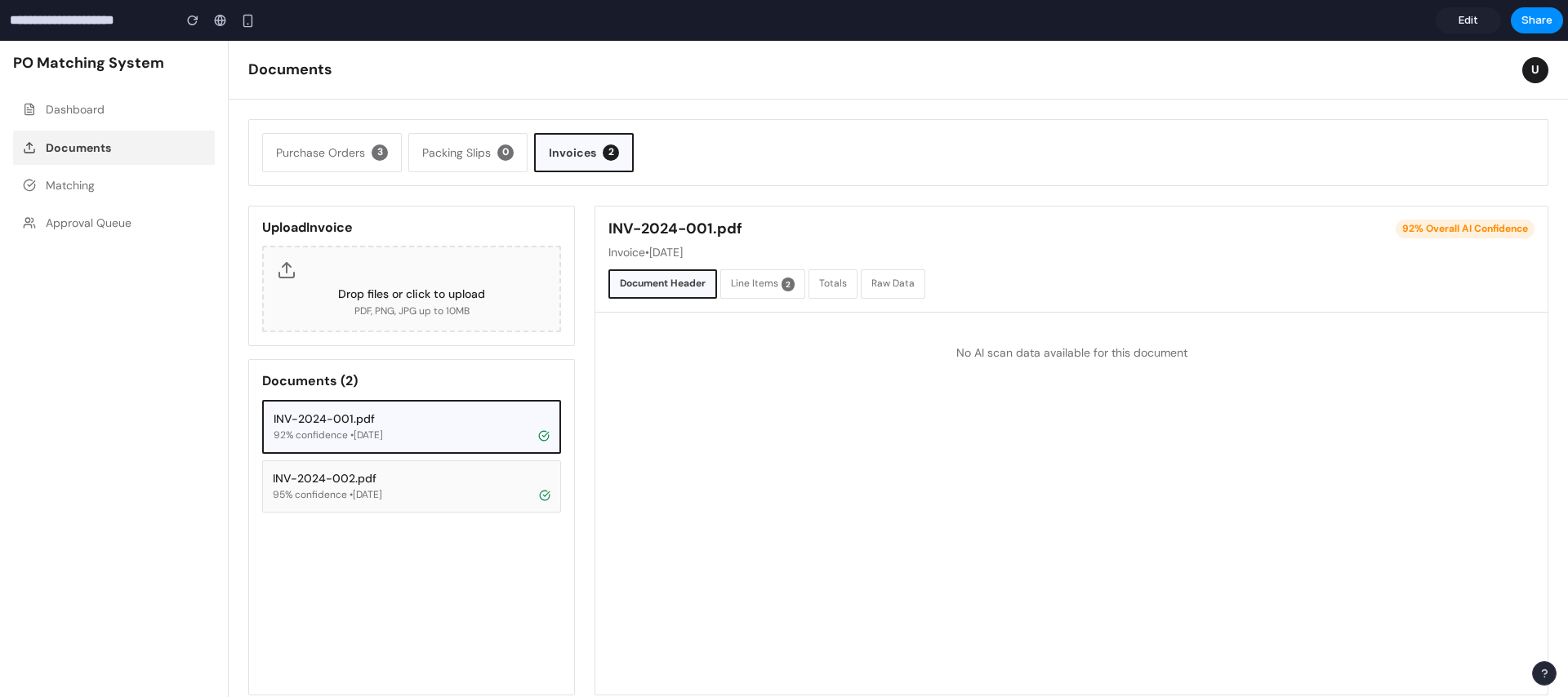
click at [773, 288] on button "Line Items 2" at bounding box center [763, 284] width 85 height 29
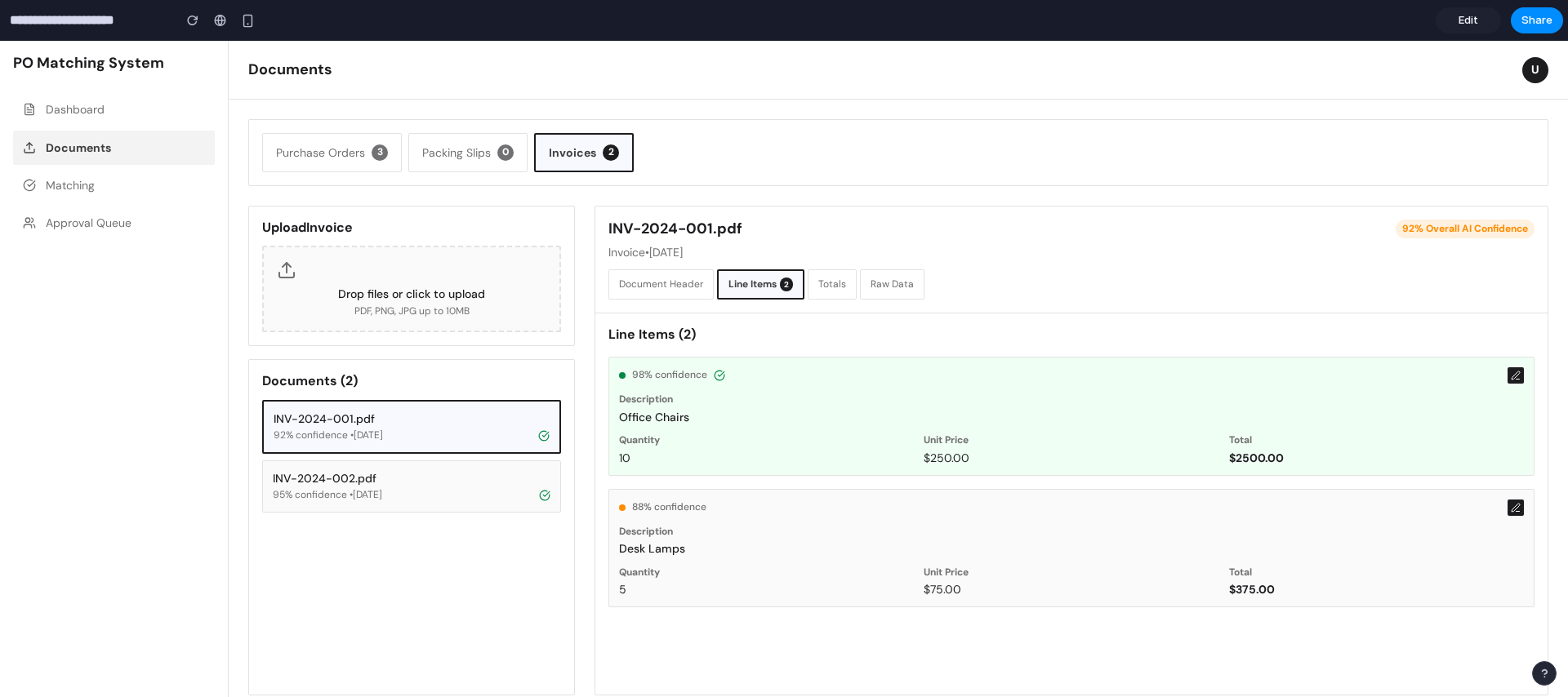
scroll to position [10, 0]
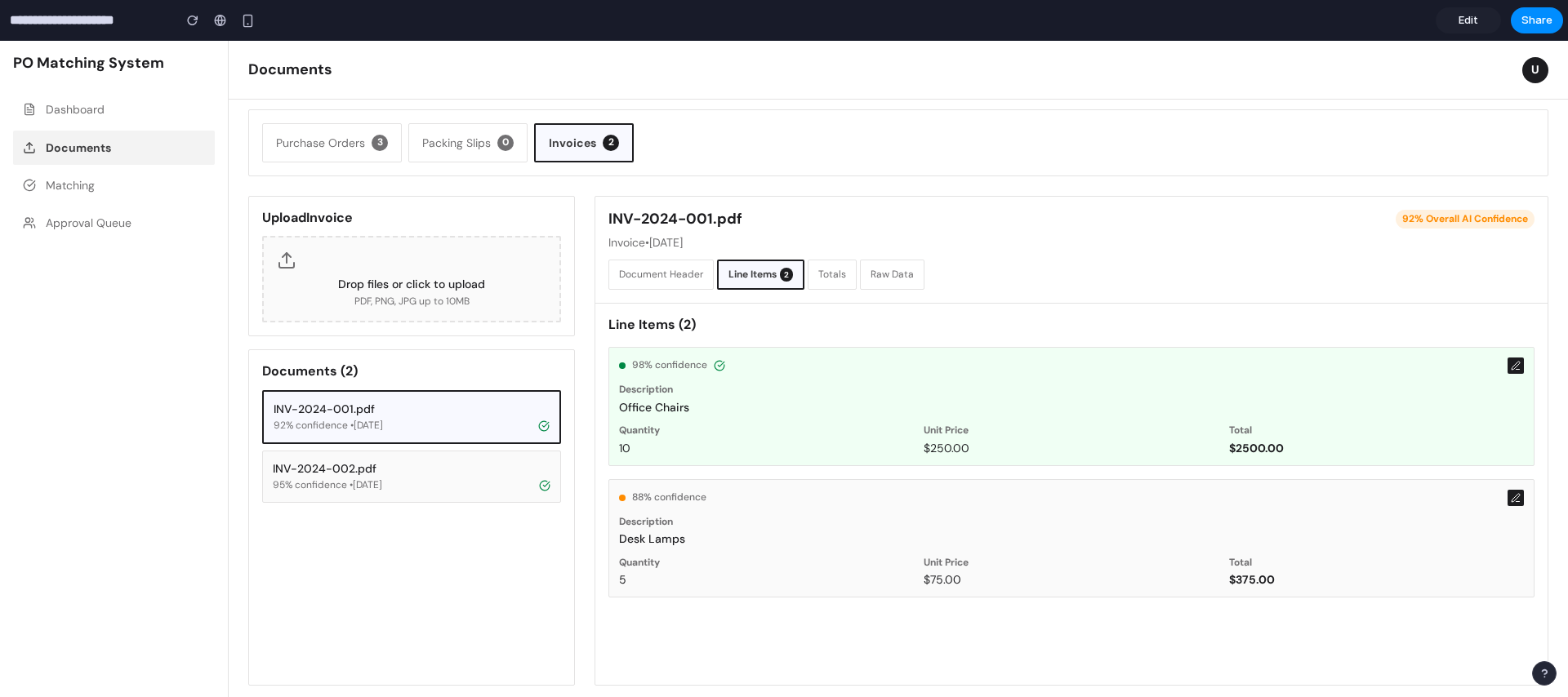
click at [902, 395] on label "Description" at bounding box center [1072, 390] width 905 height 13
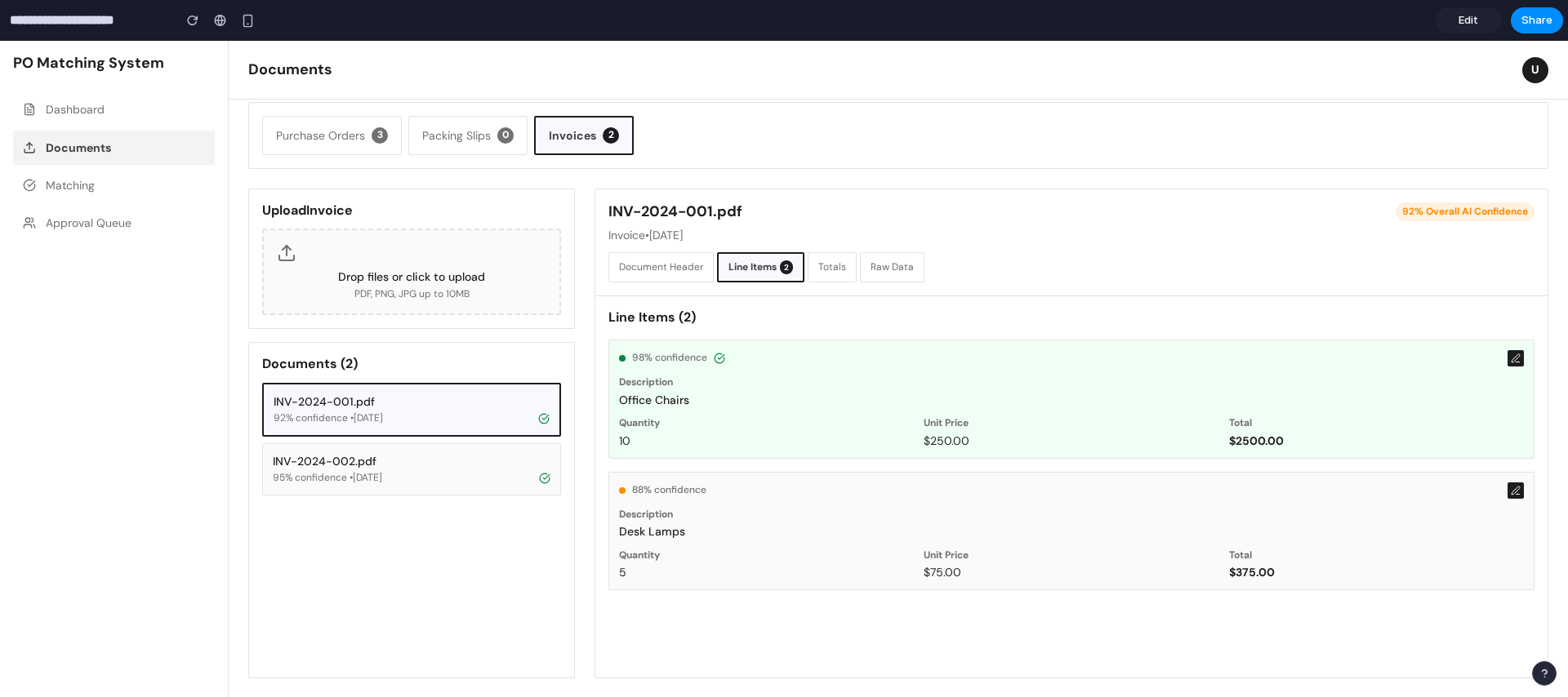
scroll to position [0, 0]
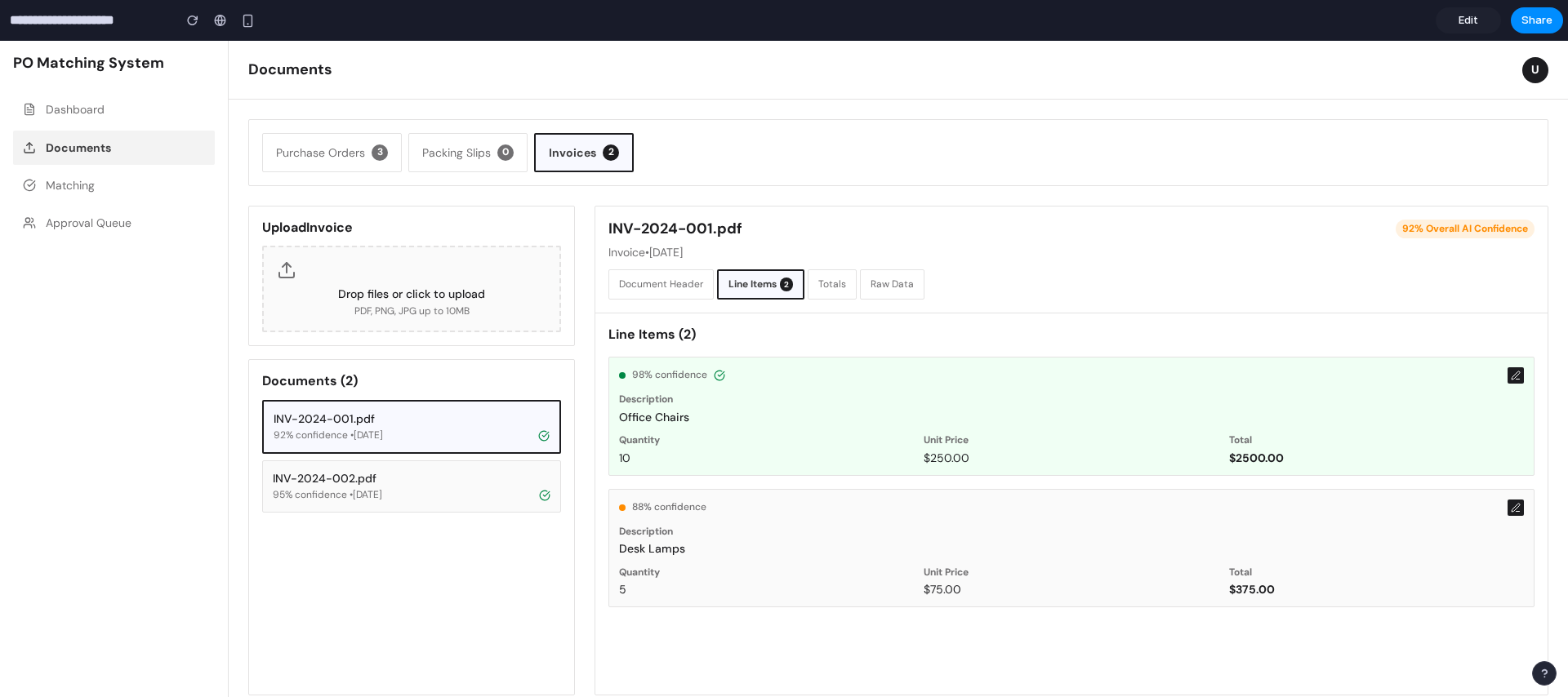
click at [171, 305] on nav "Dashboard Documents Matching Approval Queue" at bounding box center [114, 388] width 202 height 592
